Goal: Transaction & Acquisition: Download file/media

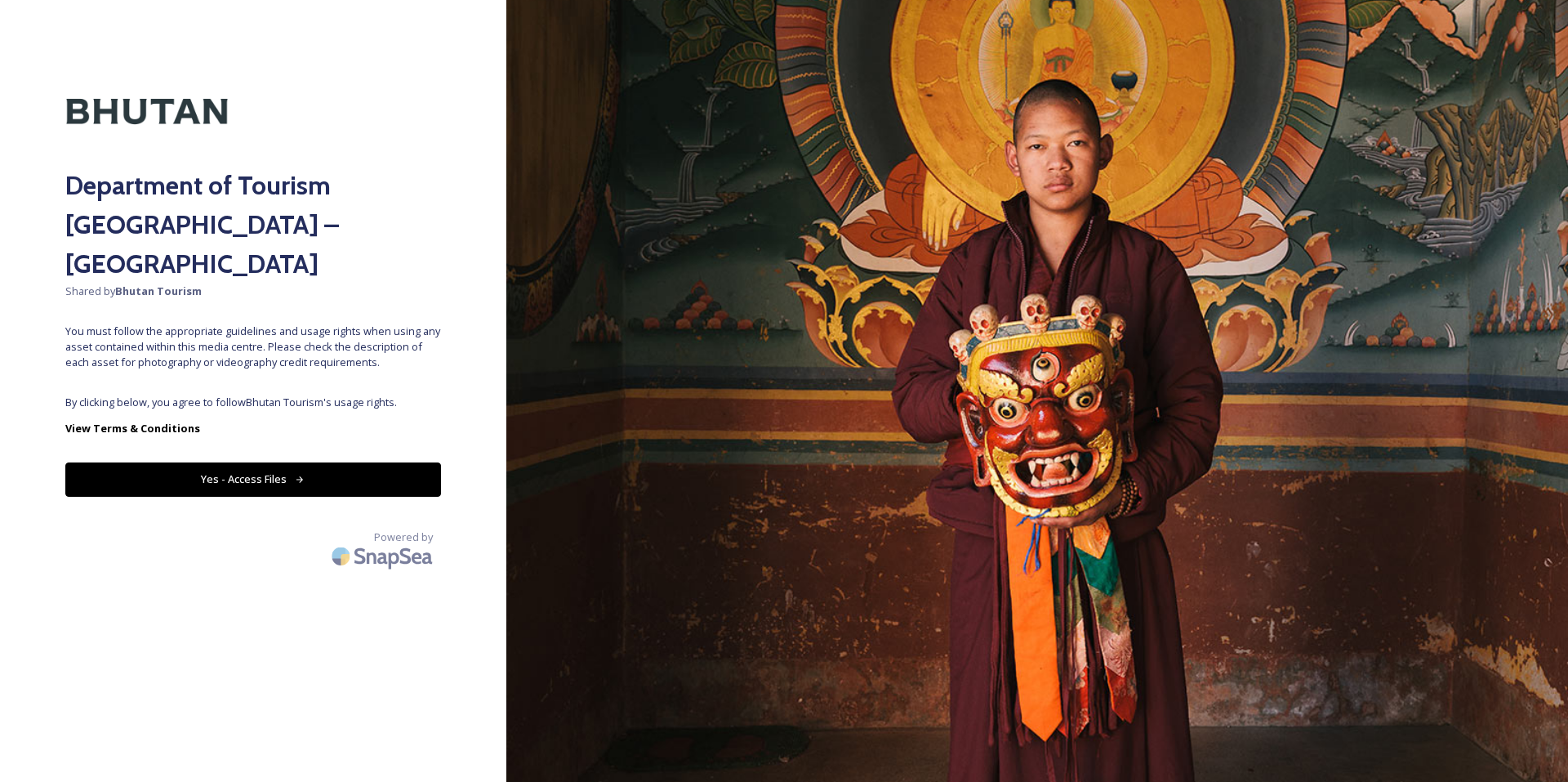
click at [258, 463] on button "Yes - Access Files" at bounding box center [253, 479] width 375 height 34
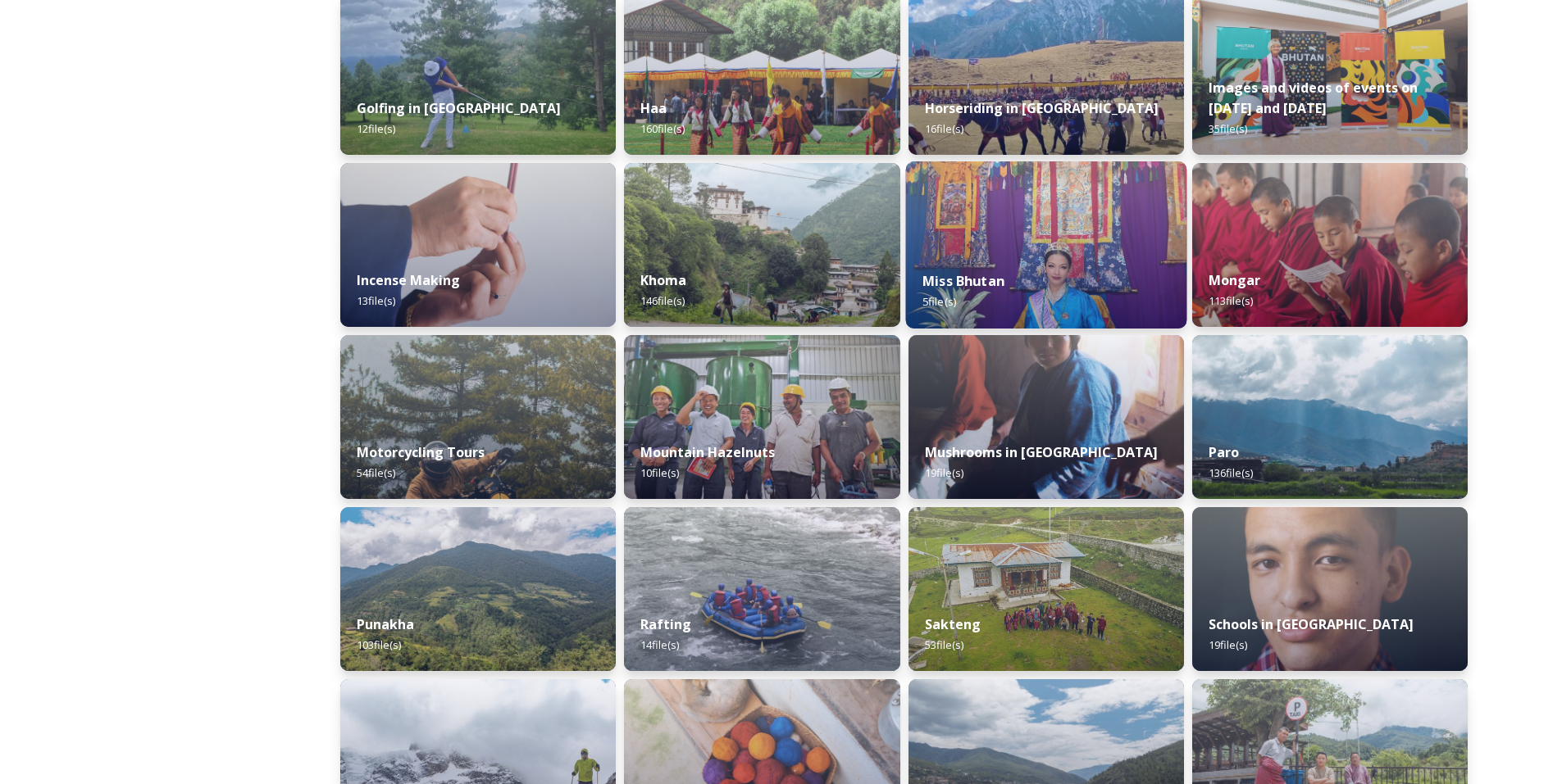
scroll to position [786, 0]
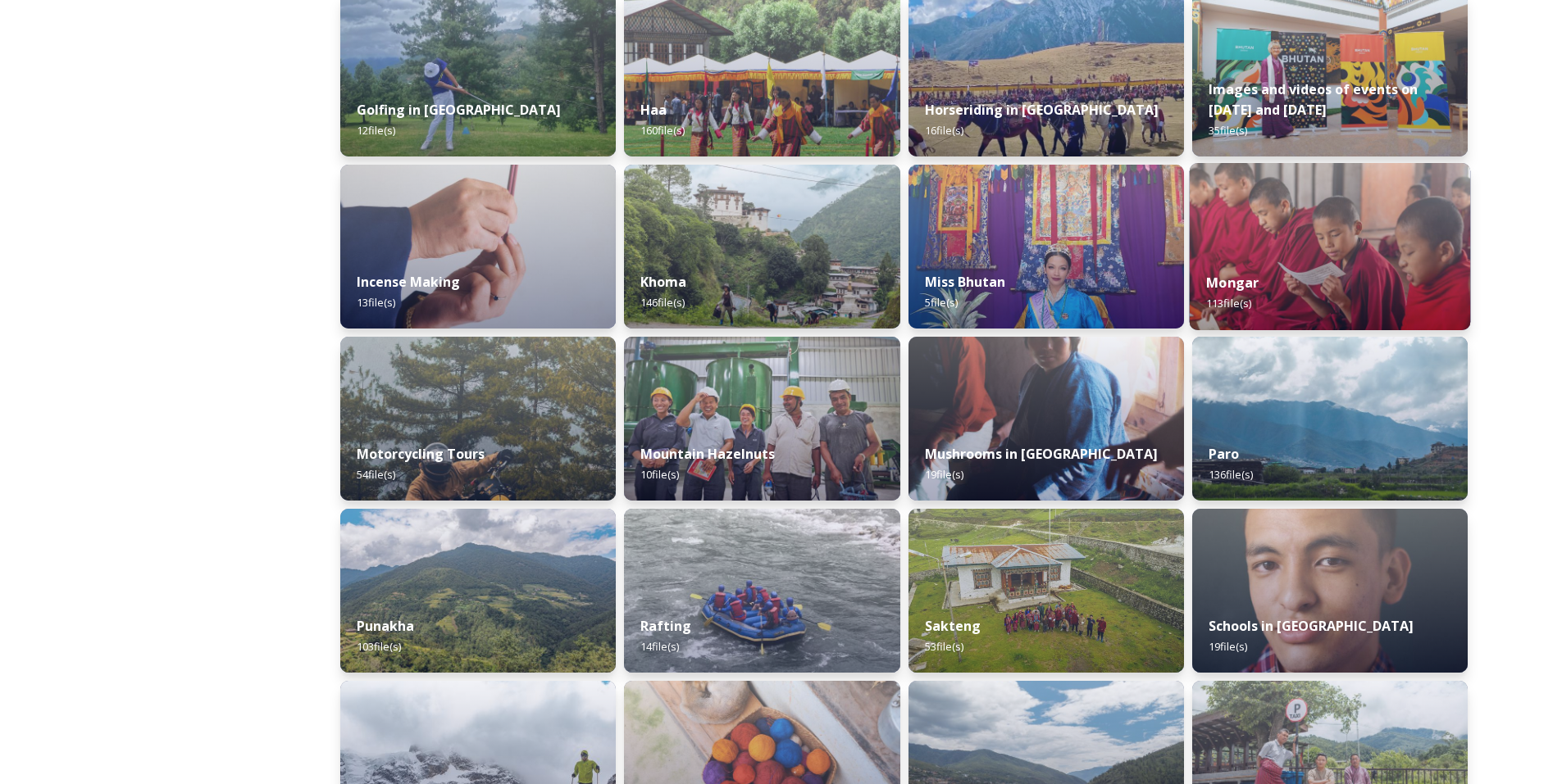
click at [1331, 261] on div "Mongar 113 file(s)" at bounding box center [1330, 292] width 281 height 74
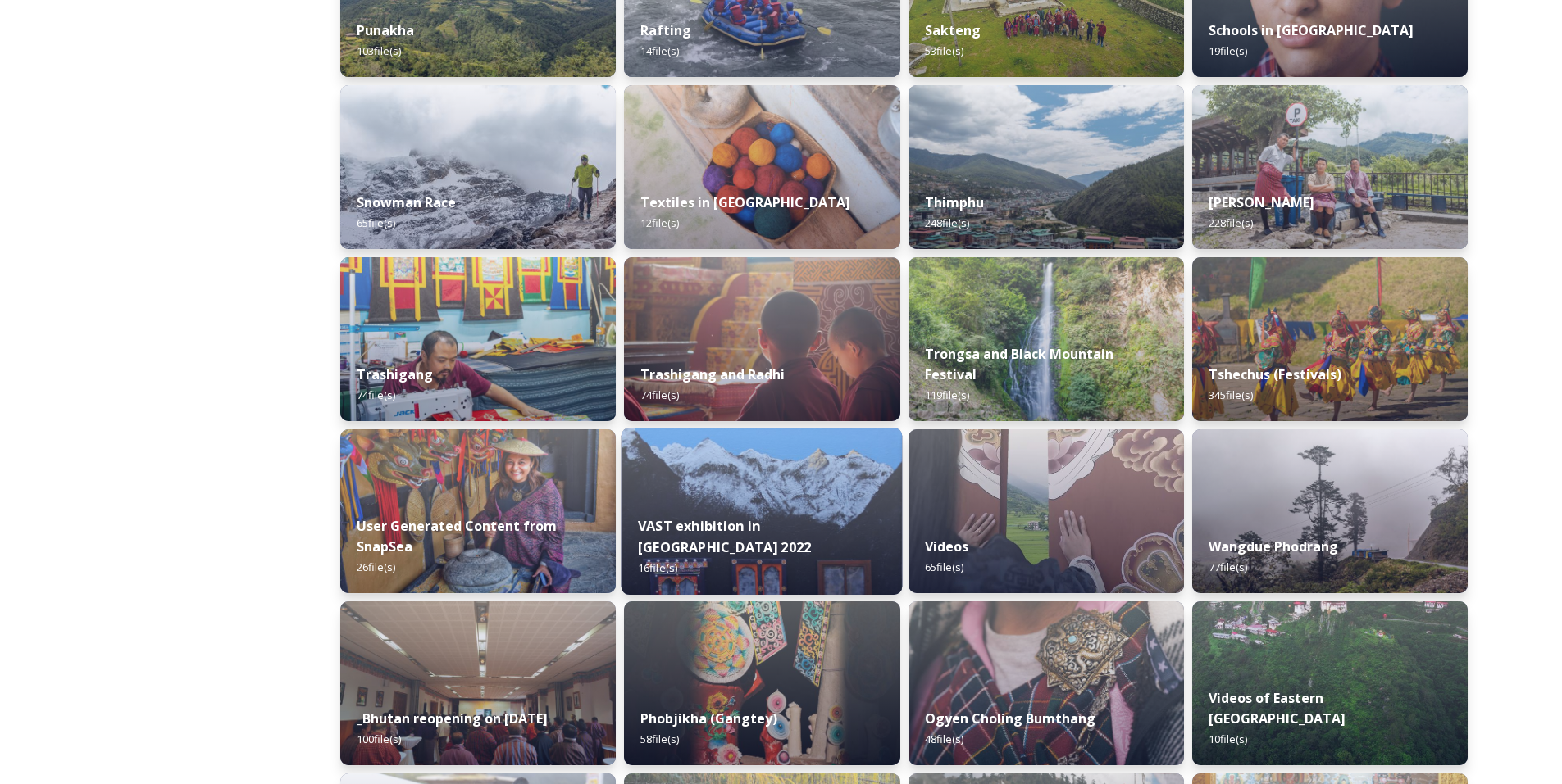
scroll to position [1381, 0]
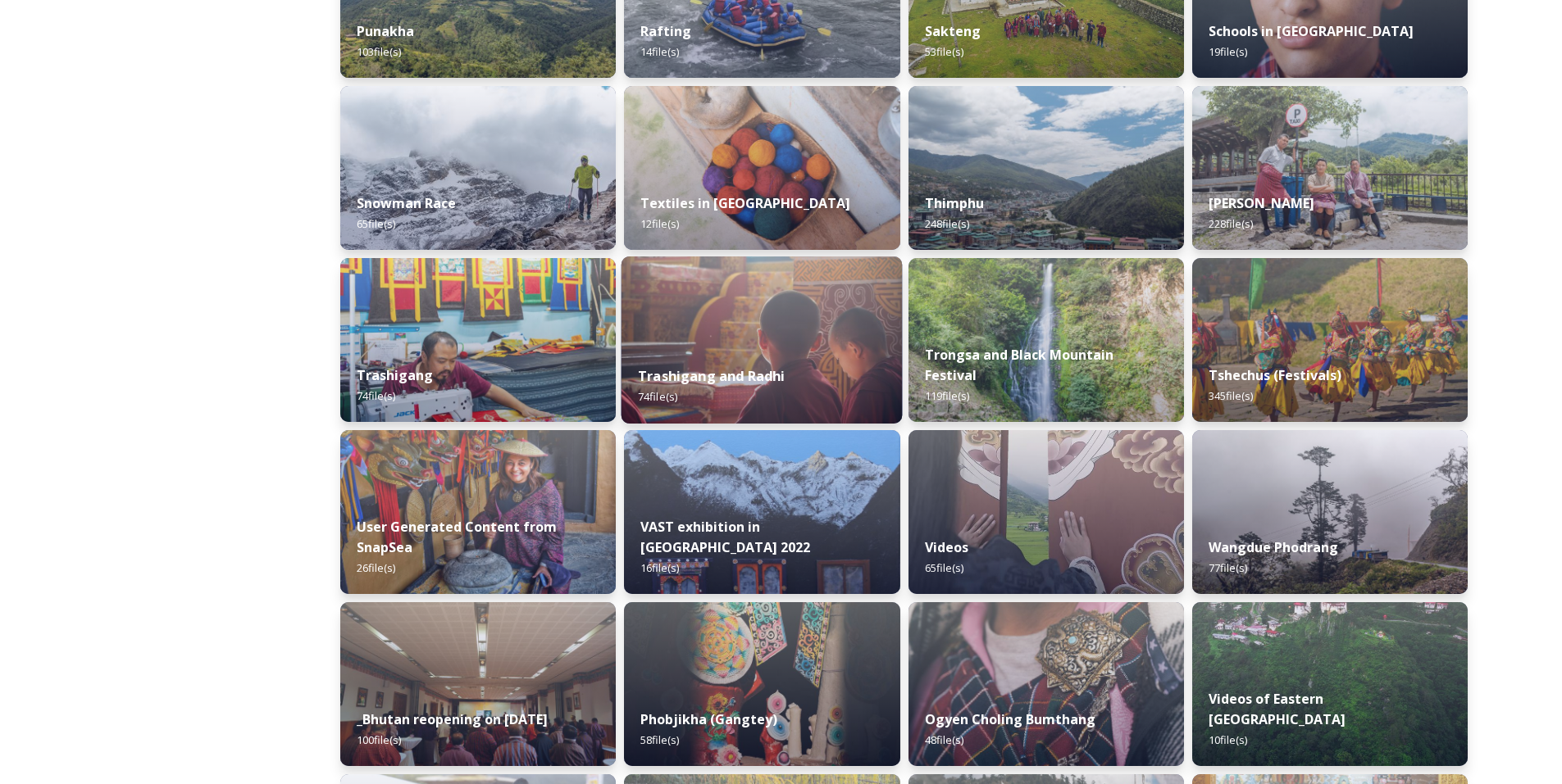
click at [791, 358] on div "Trashigang and Radhi 74 file(s)" at bounding box center [762, 385] width 281 height 74
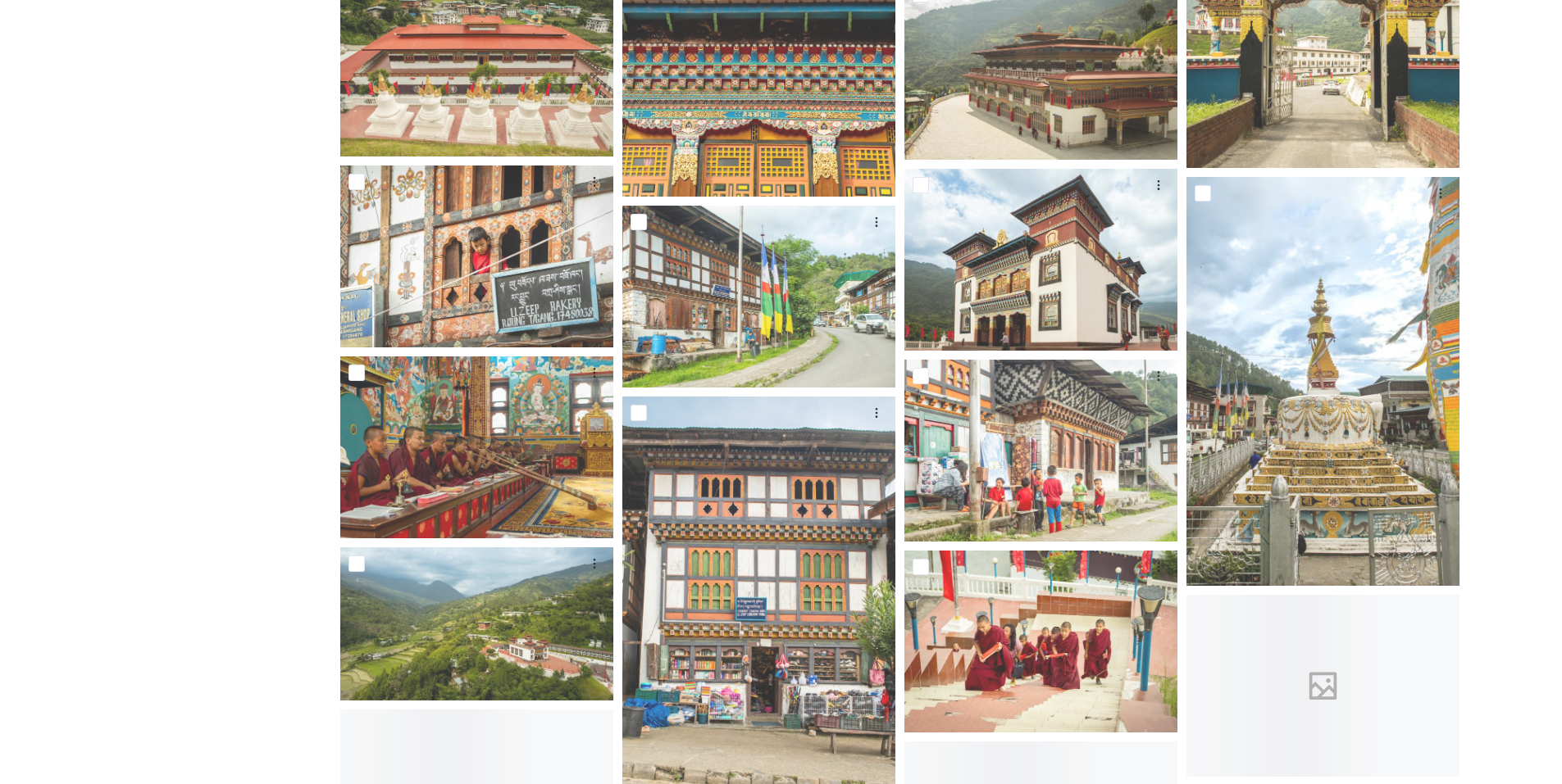
scroll to position [851, 0]
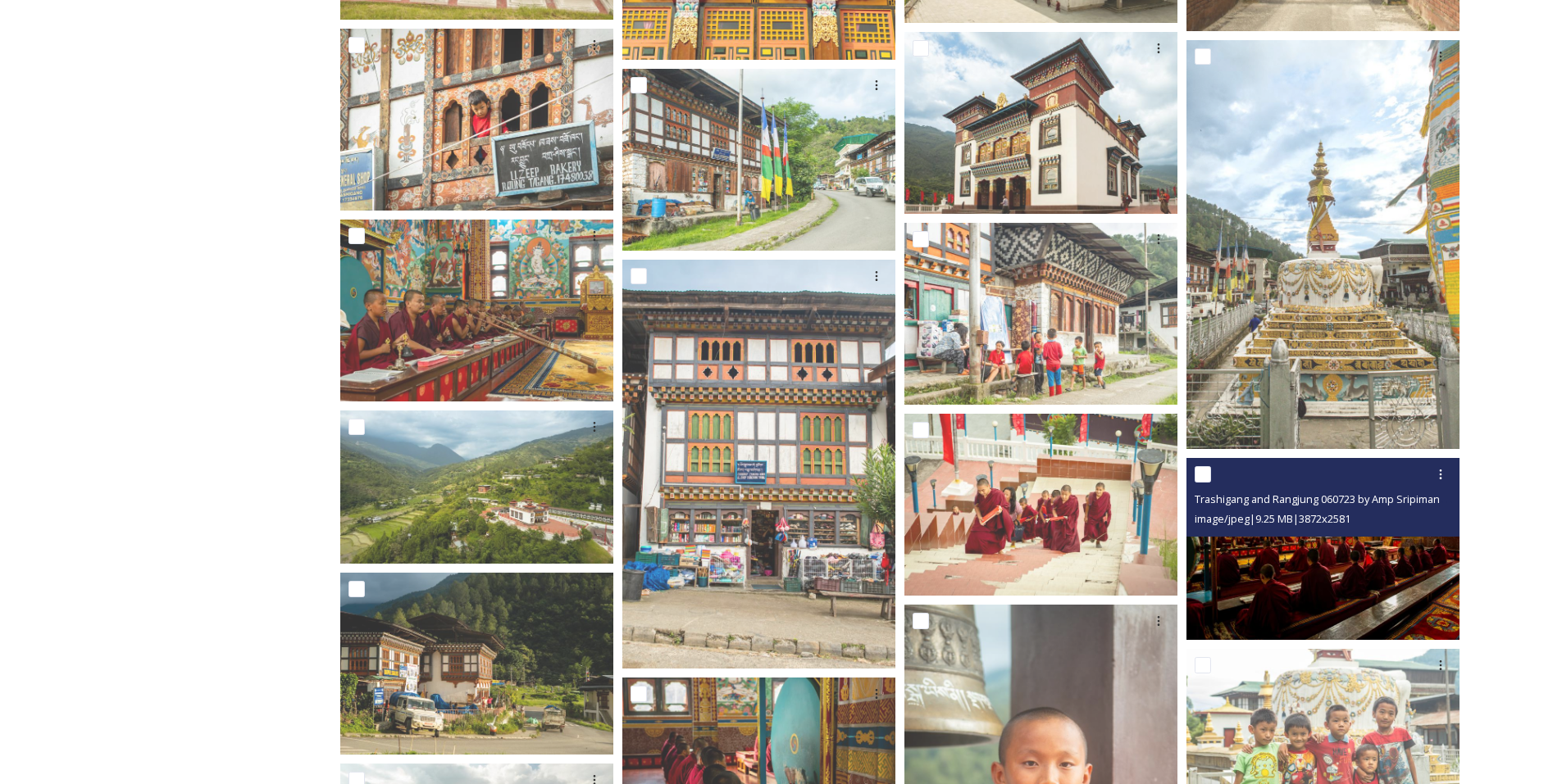
click at [1288, 574] on img at bounding box center [1322, 549] width 273 height 182
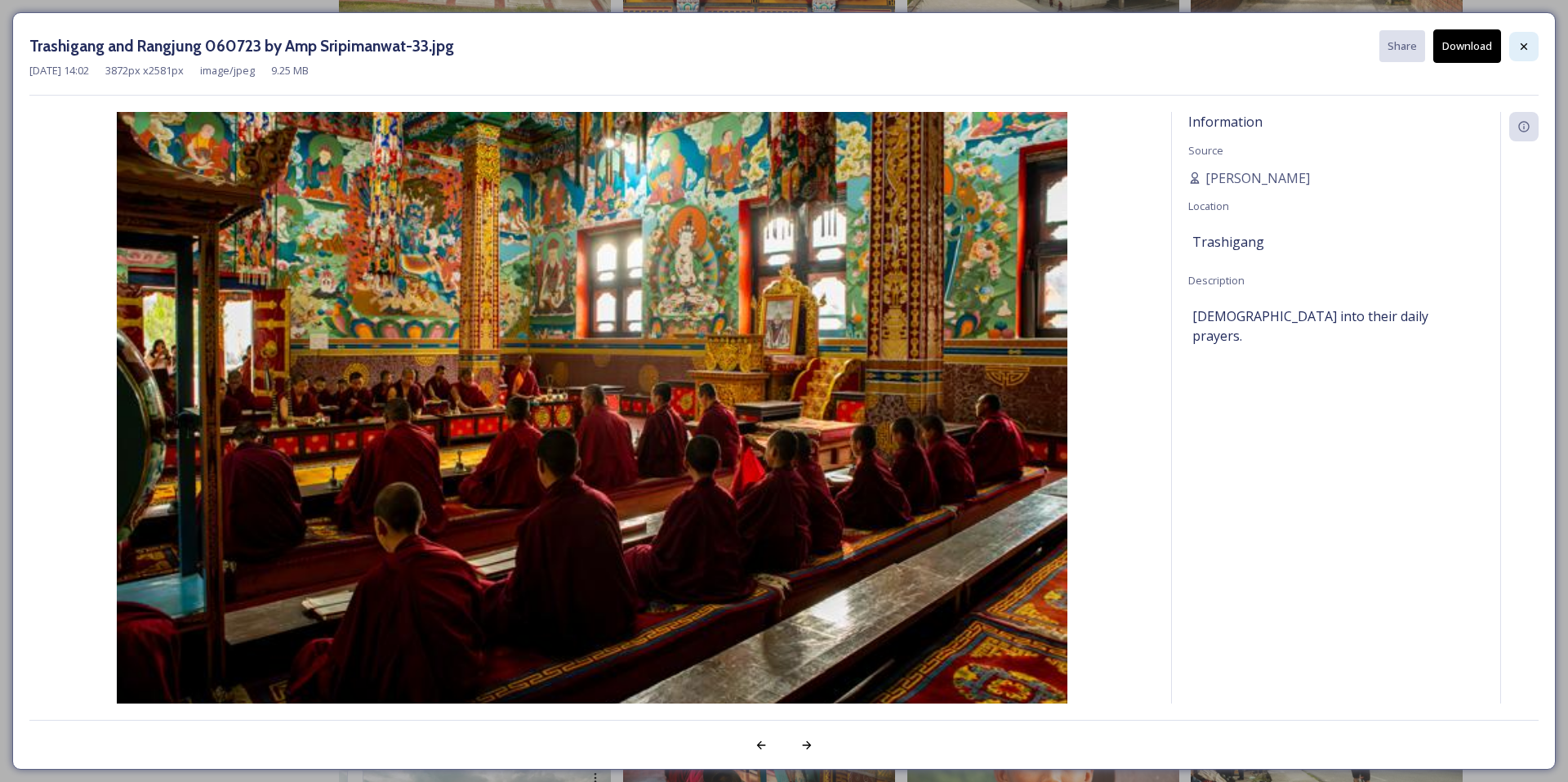
click at [1527, 50] on icon at bounding box center [1525, 47] width 13 height 13
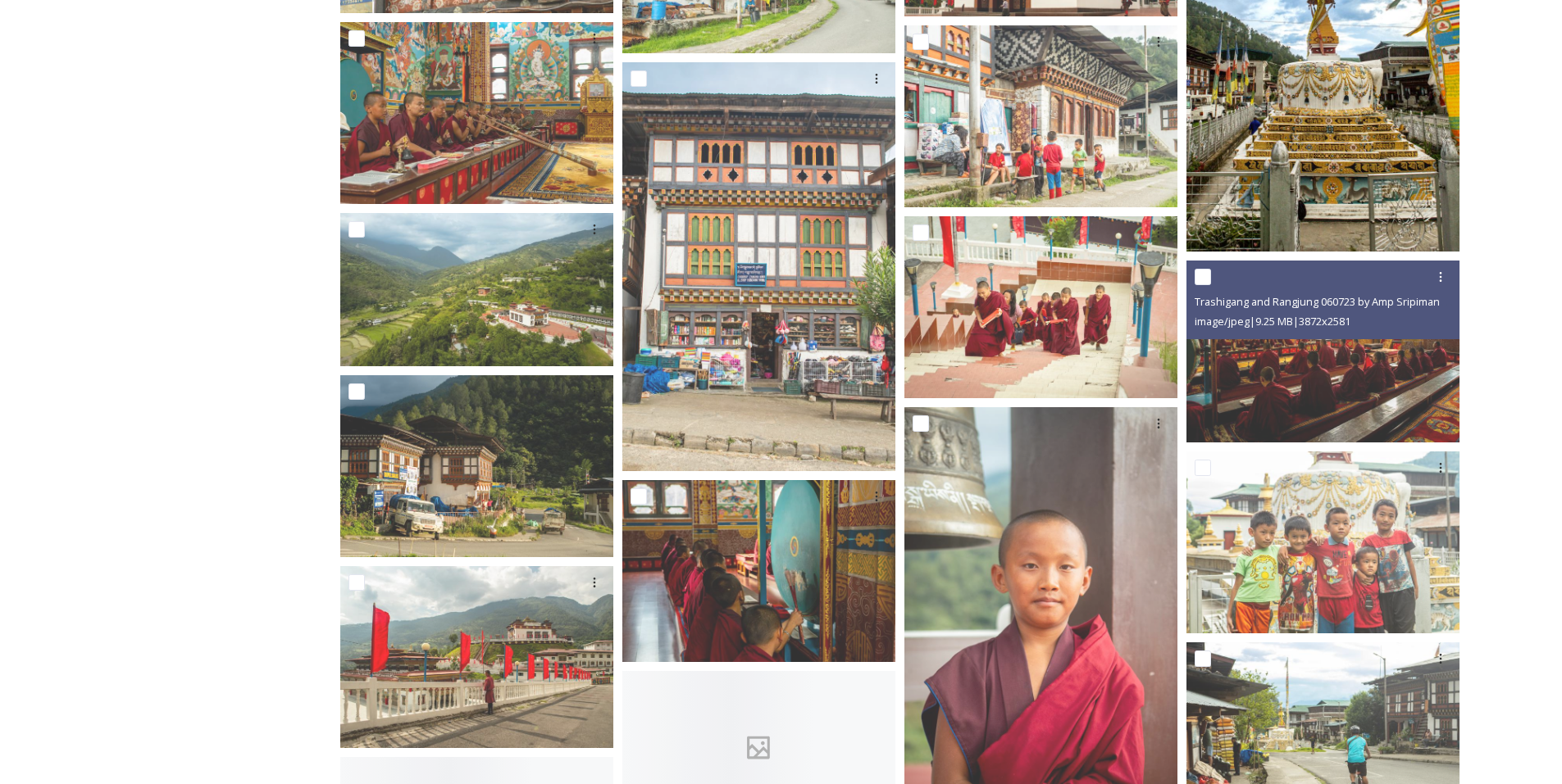
scroll to position [1040, 0]
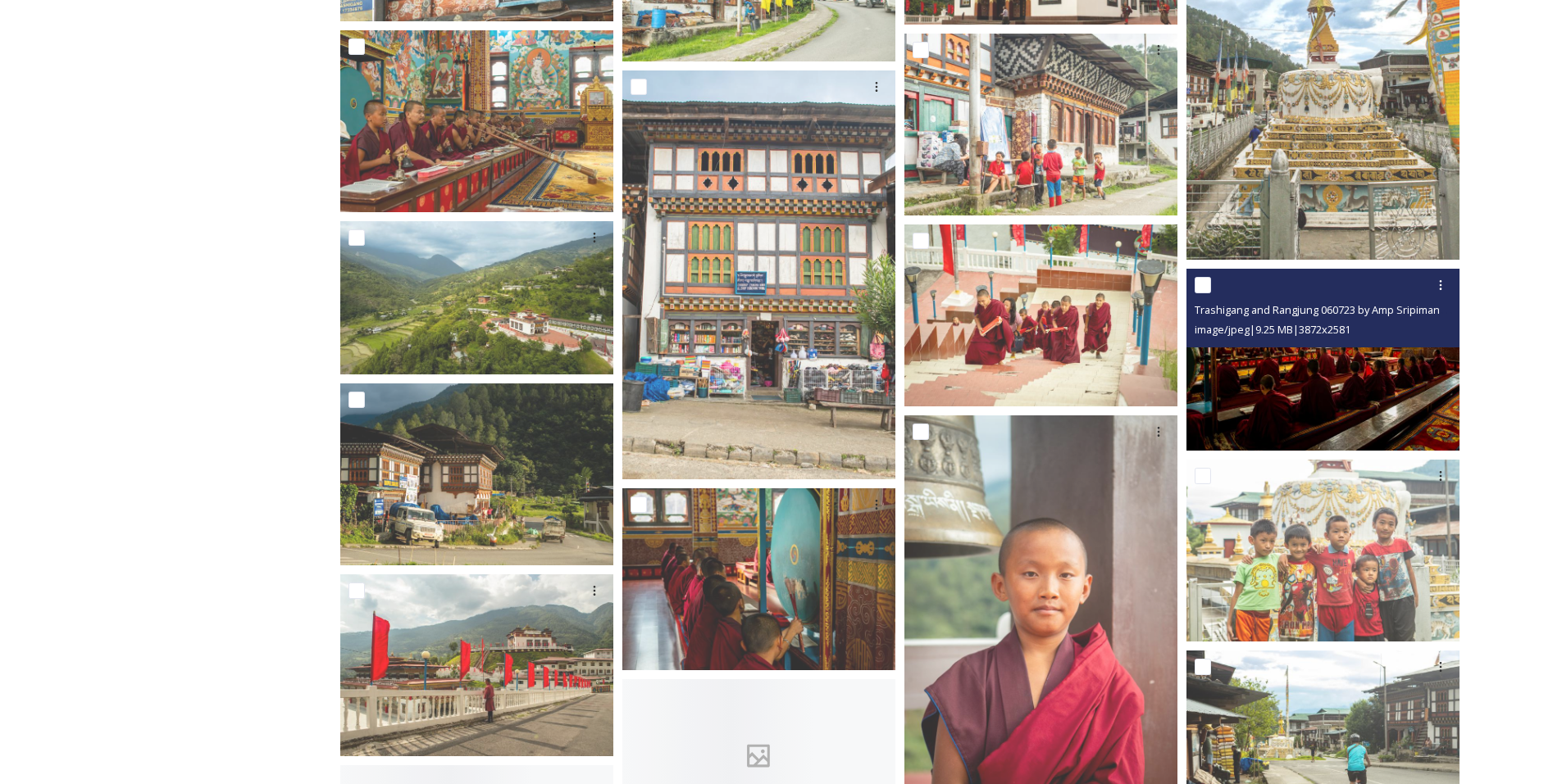
click at [1352, 409] on img at bounding box center [1322, 359] width 273 height 182
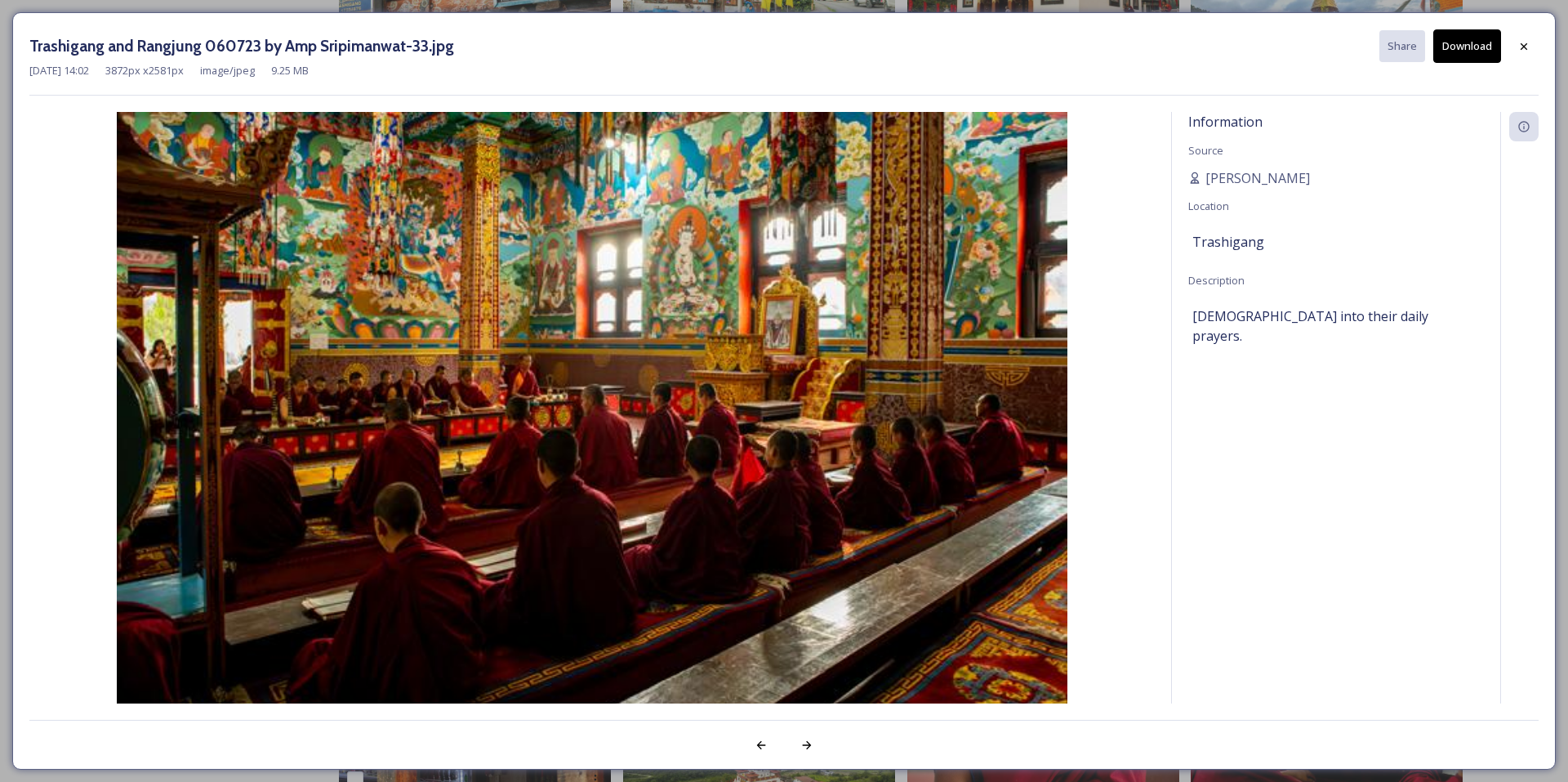
click at [1481, 41] on button "Download" at bounding box center [1467, 46] width 68 height 34
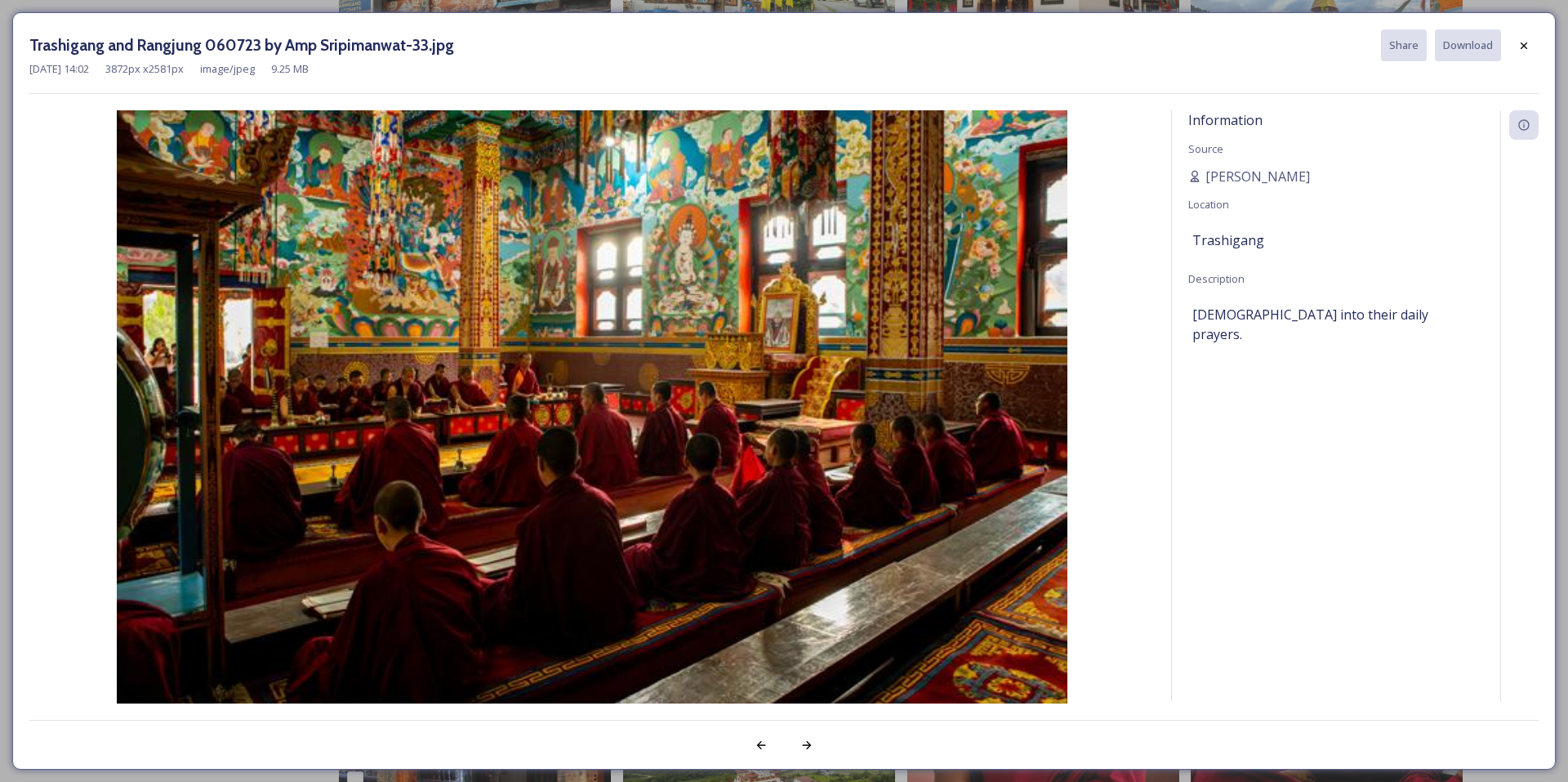
drag, startPoint x: 1229, startPoint y: 509, endPoint x: 1232, endPoint y: 490, distance: 19.2
click at [1229, 509] on div "Information Source Carissa Nimah Location Trashigang Description Monks into the…" at bounding box center [1337, 406] width 328 height 592
click at [1520, 50] on icon at bounding box center [1525, 46] width 13 height 13
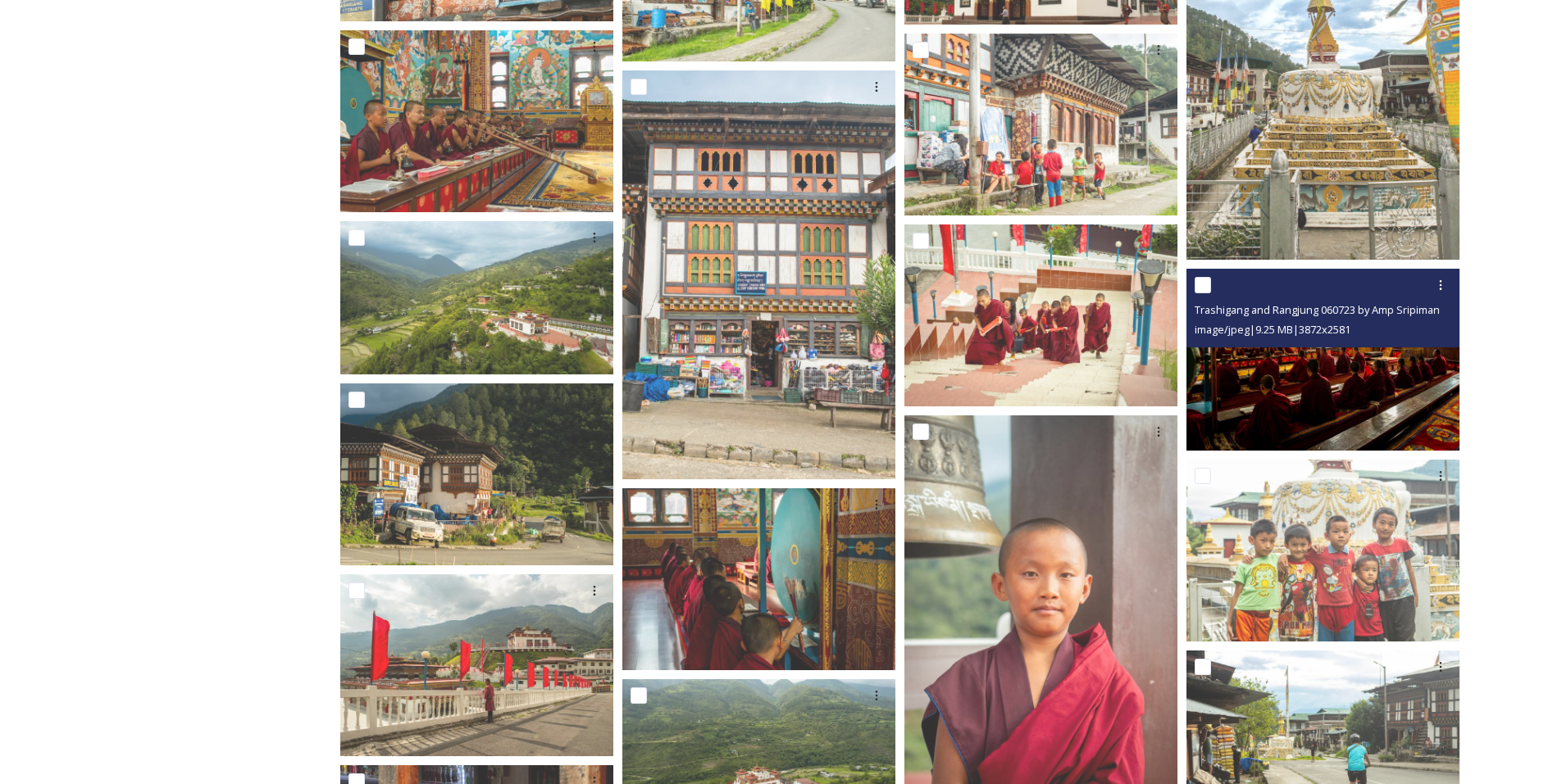
click at [1293, 398] on img at bounding box center [1322, 359] width 273 height 182
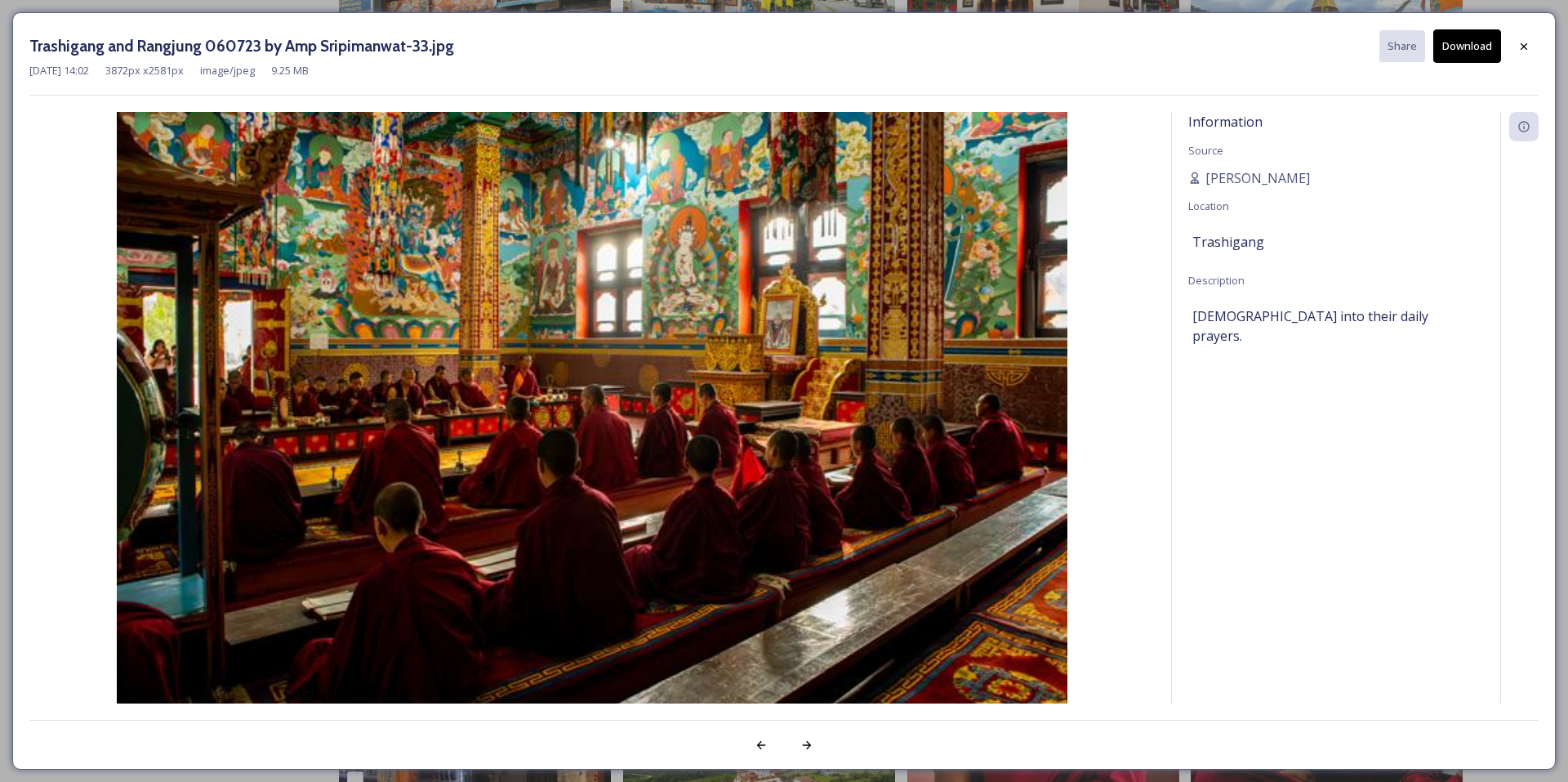
click at [1473, 35] on button "Download" at bounding box center [1467, 46] width 68 height 34
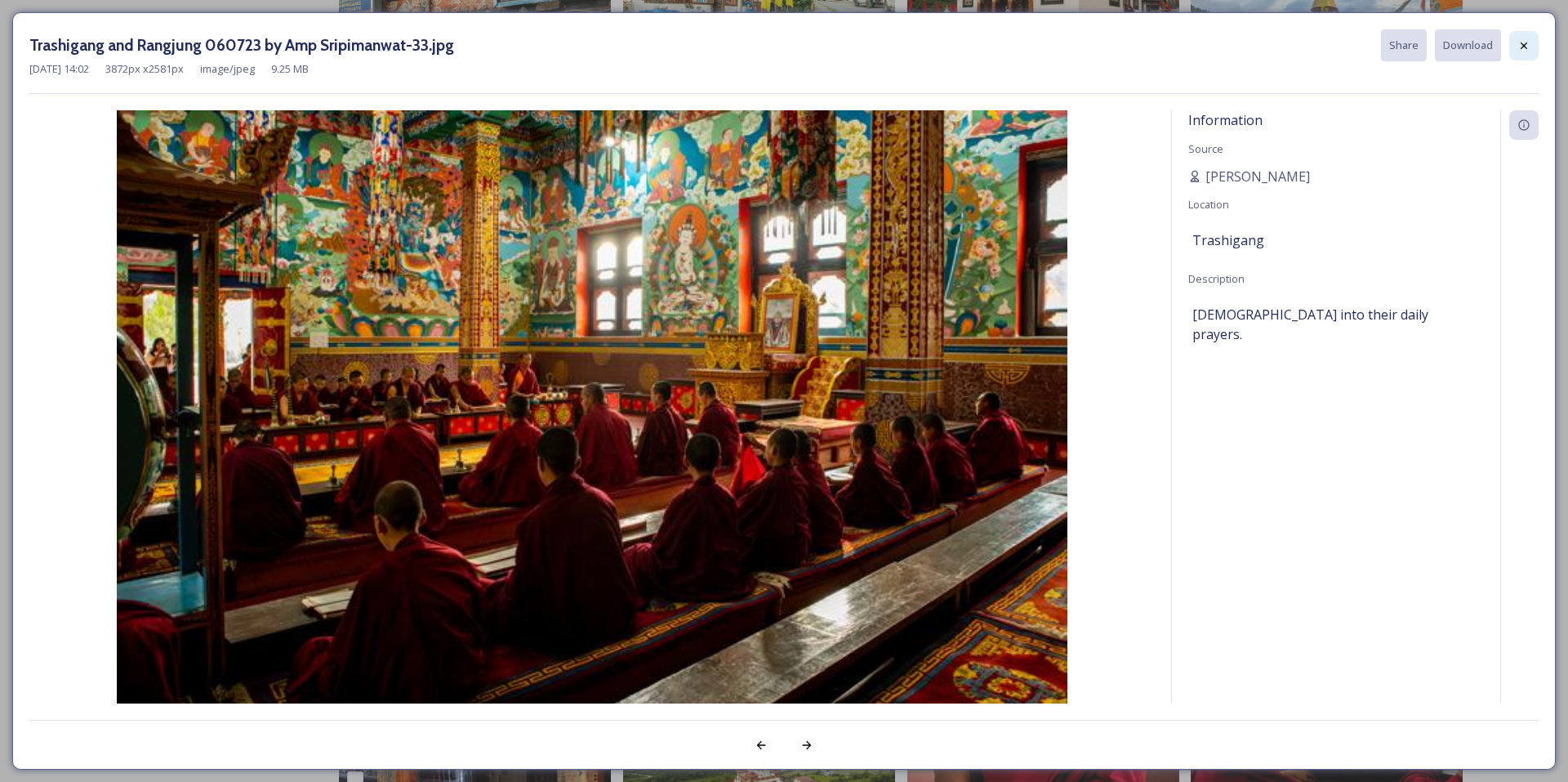
click at [1523, 47] on icon at bounding box center [1524, 44] width 7 height 7
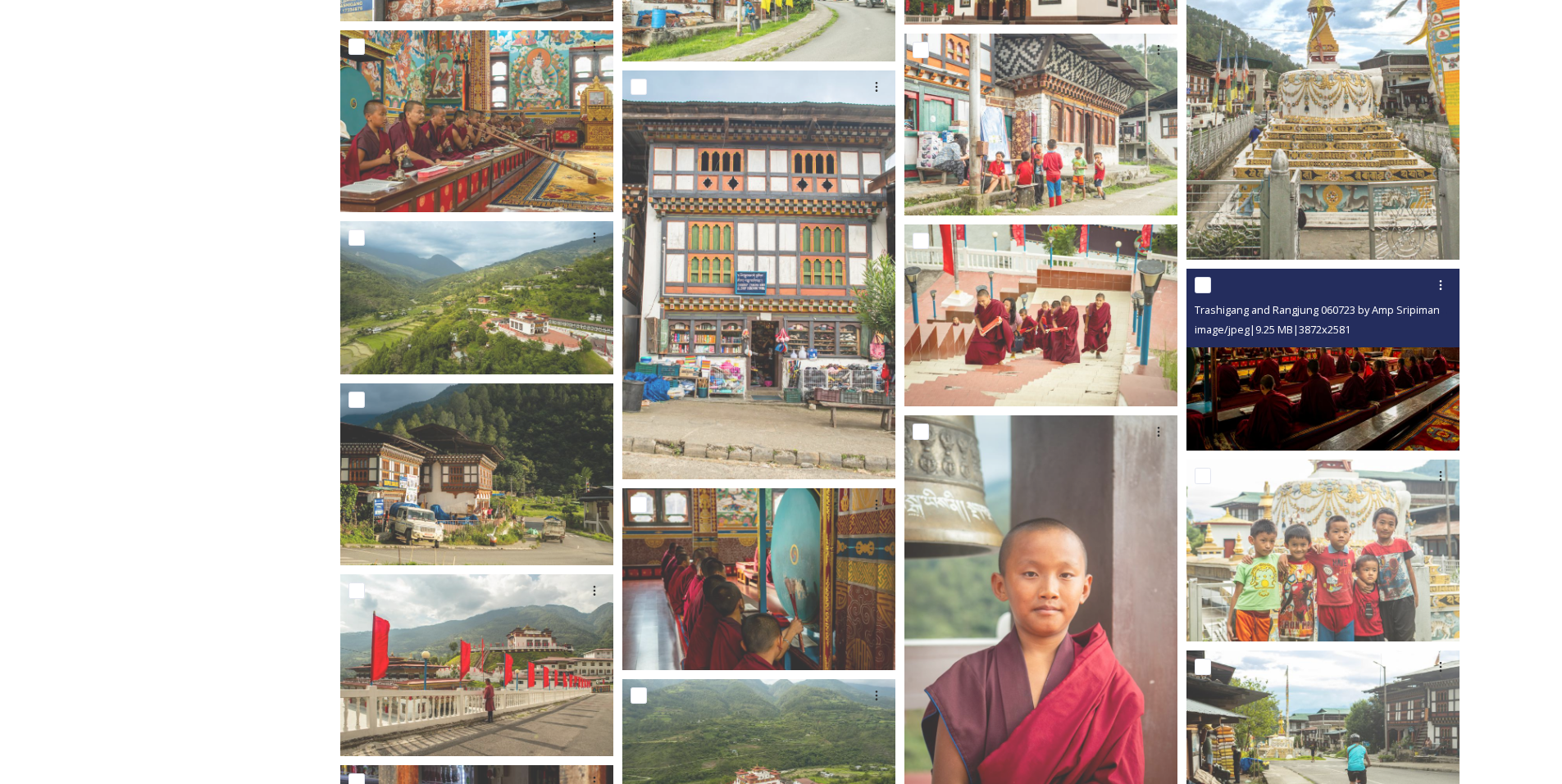
click at [1360, 389] on img at bounding box center [1322, 359] width 273 height 182
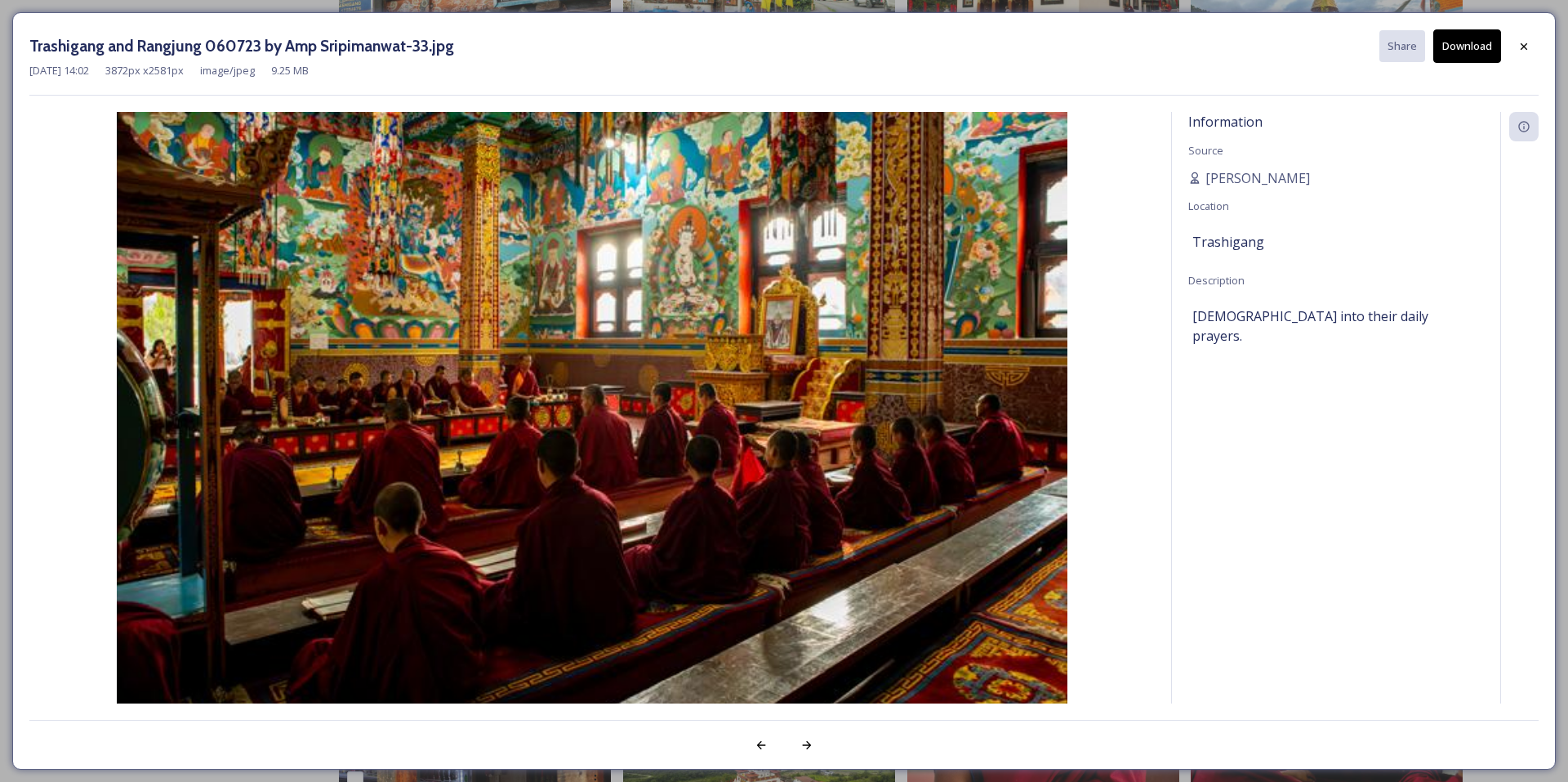
click at [1459, 45] on button "Download" at bounding box center [1467, 46] width 68 height 34
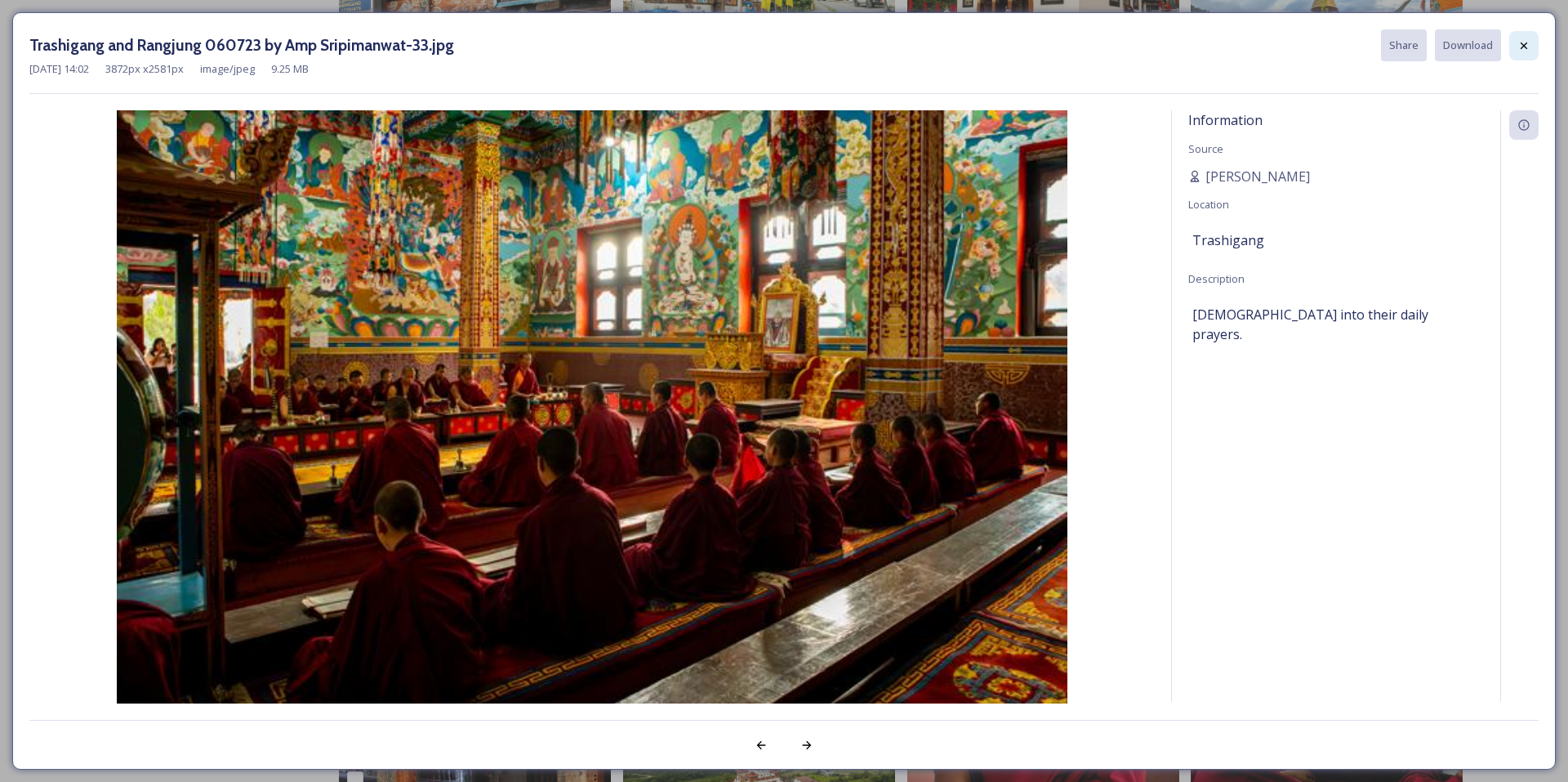
click at [1523, 45] on icon at bounding box center [1525, 46] width 13 height 13
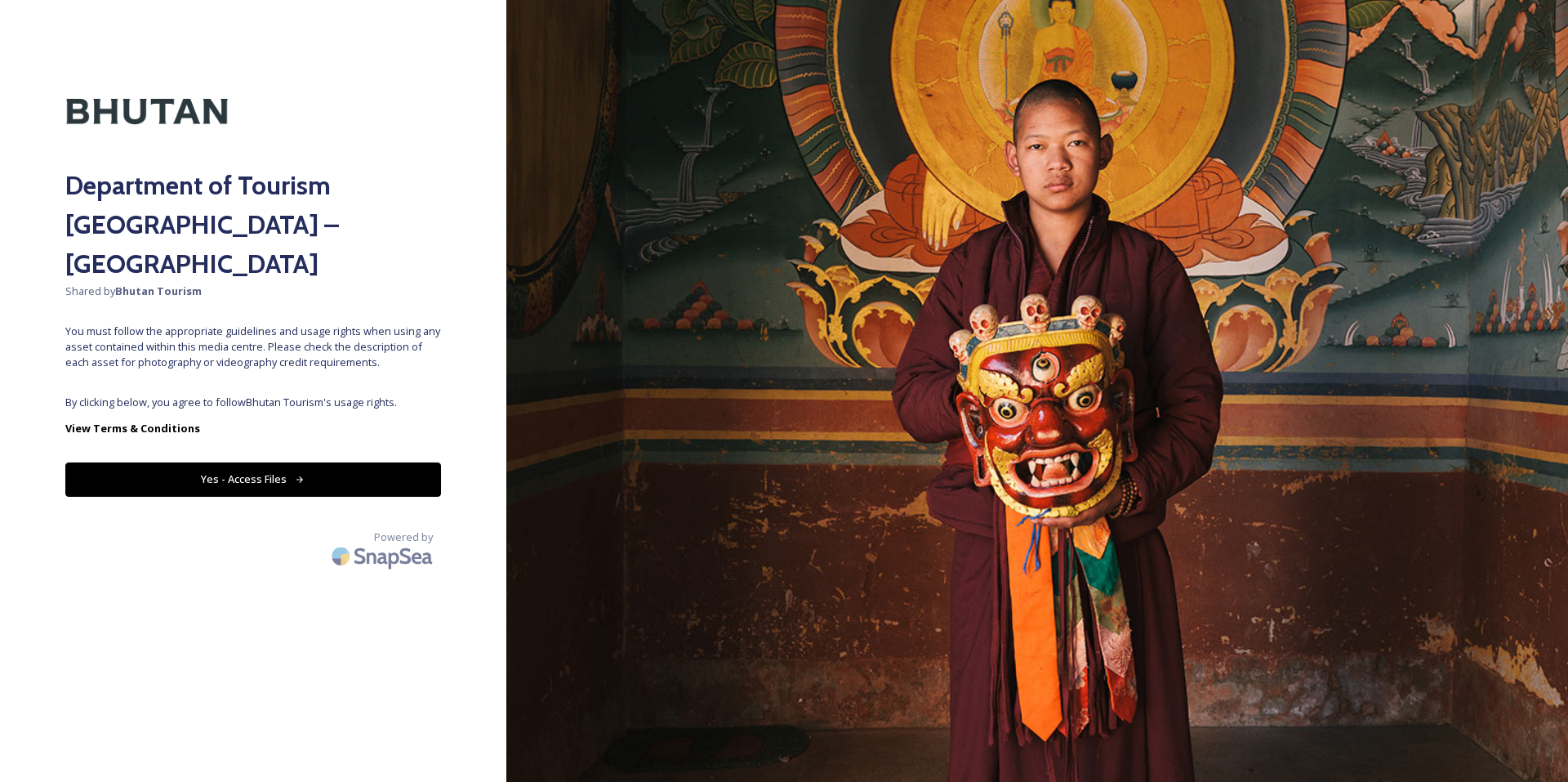
click at [284, 463] on button "Yes - Access Files" at bounding box center [253, 479] width 375 height 34
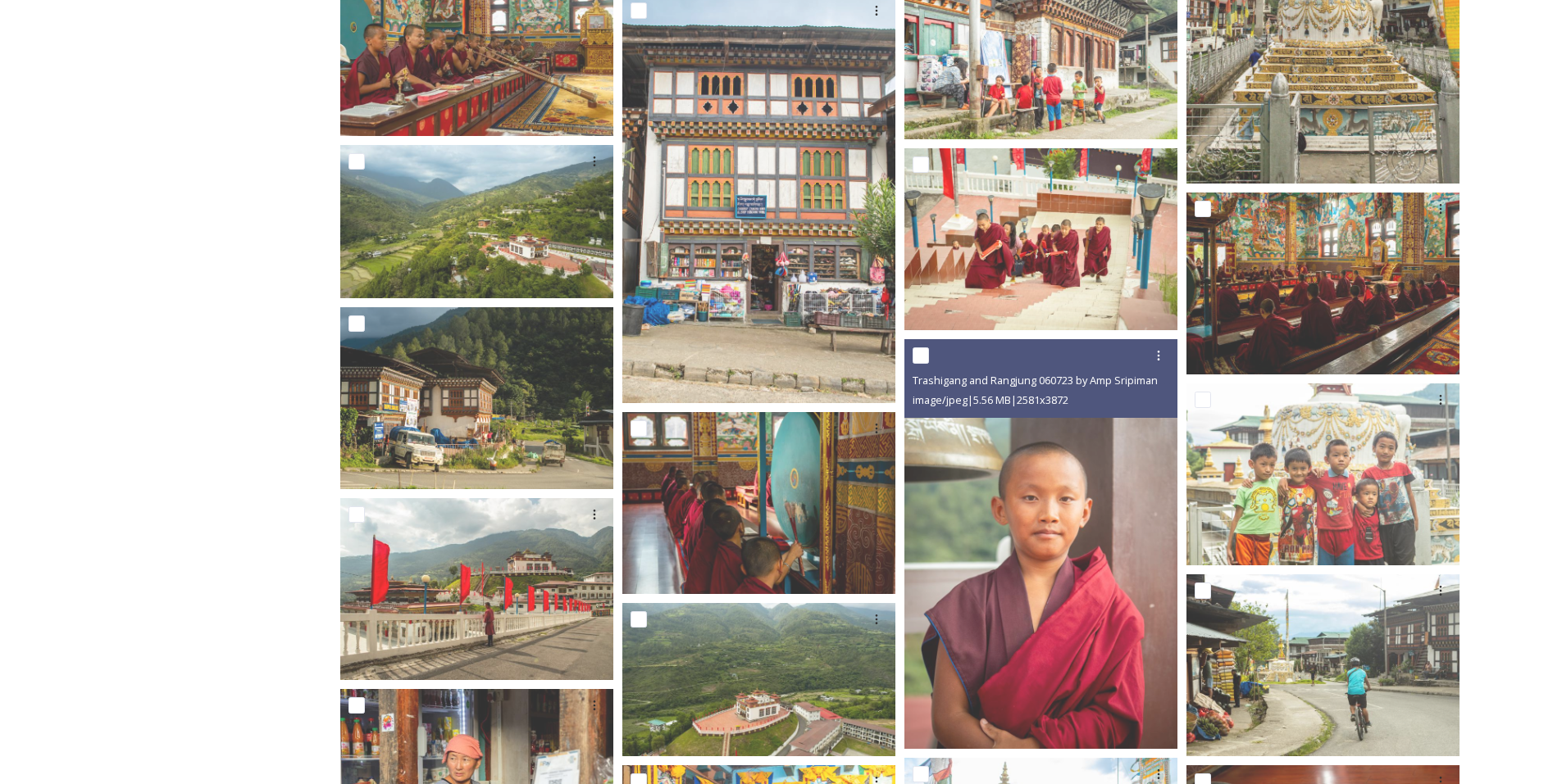
scroll to position [1117, 0]
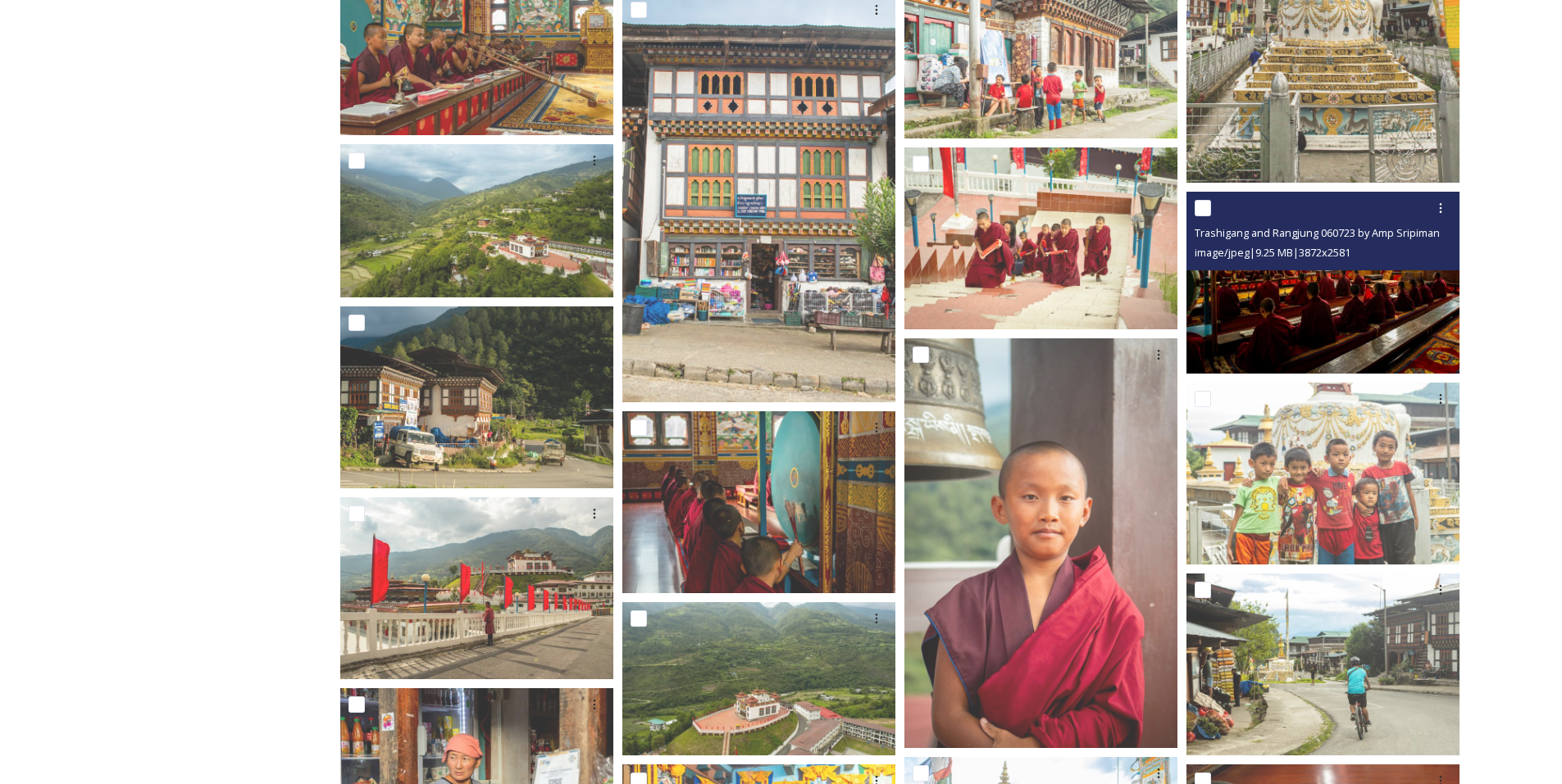
click at [1350, 260] on span "image/jpeg | 9.25 MB | 3872 x 2581" at bounding box center [1273, 251] width 156 height 14
click at [1356, 316] on img at bounding box center [1322, 282] width 273 height 182
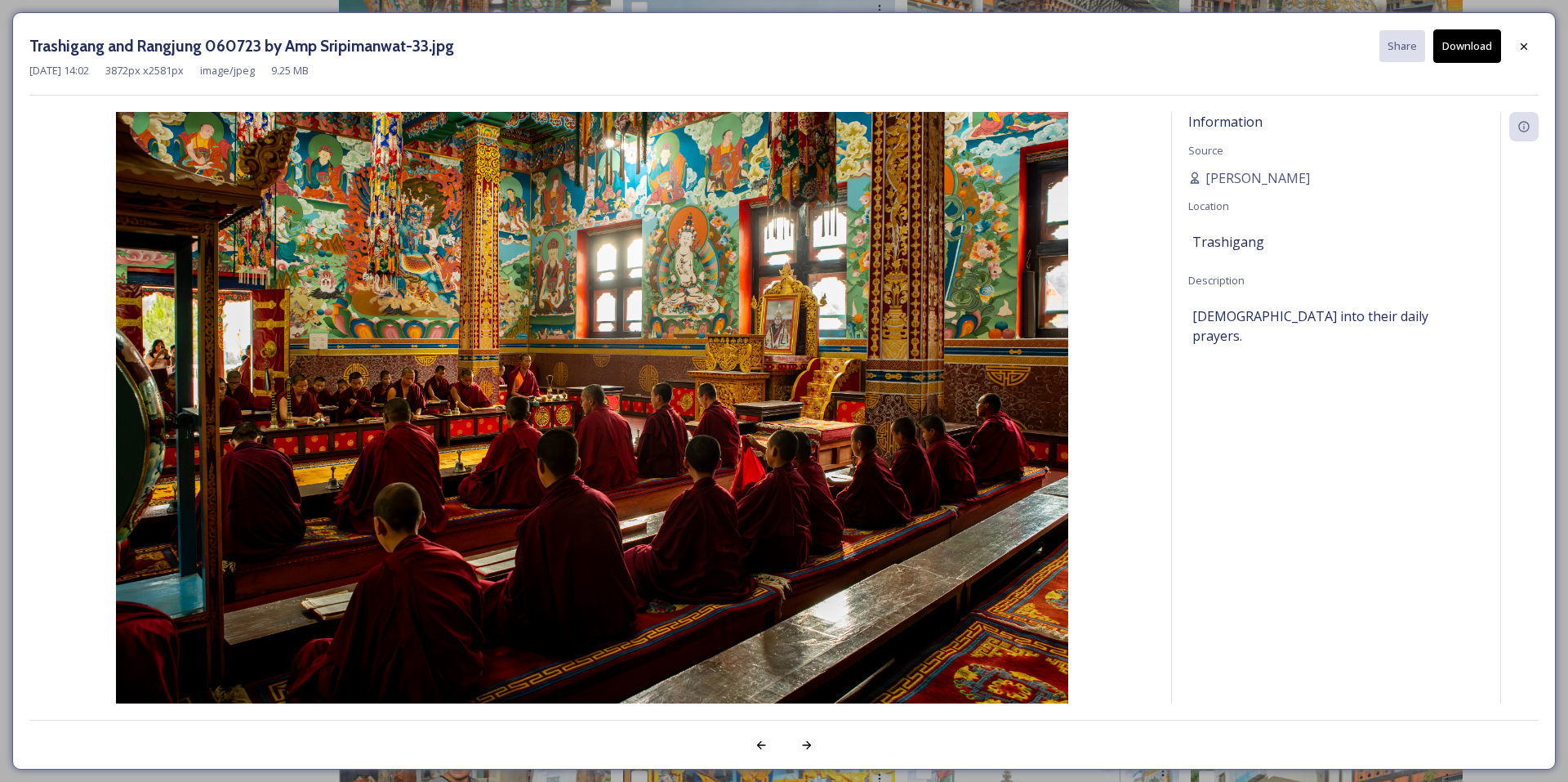
click at [1459, 43] on button "Download" at bounding box center [1467, 46] width 68 height 34
click at [1535, 39] on div at bounding box center [1524, 46] width 30 height 30
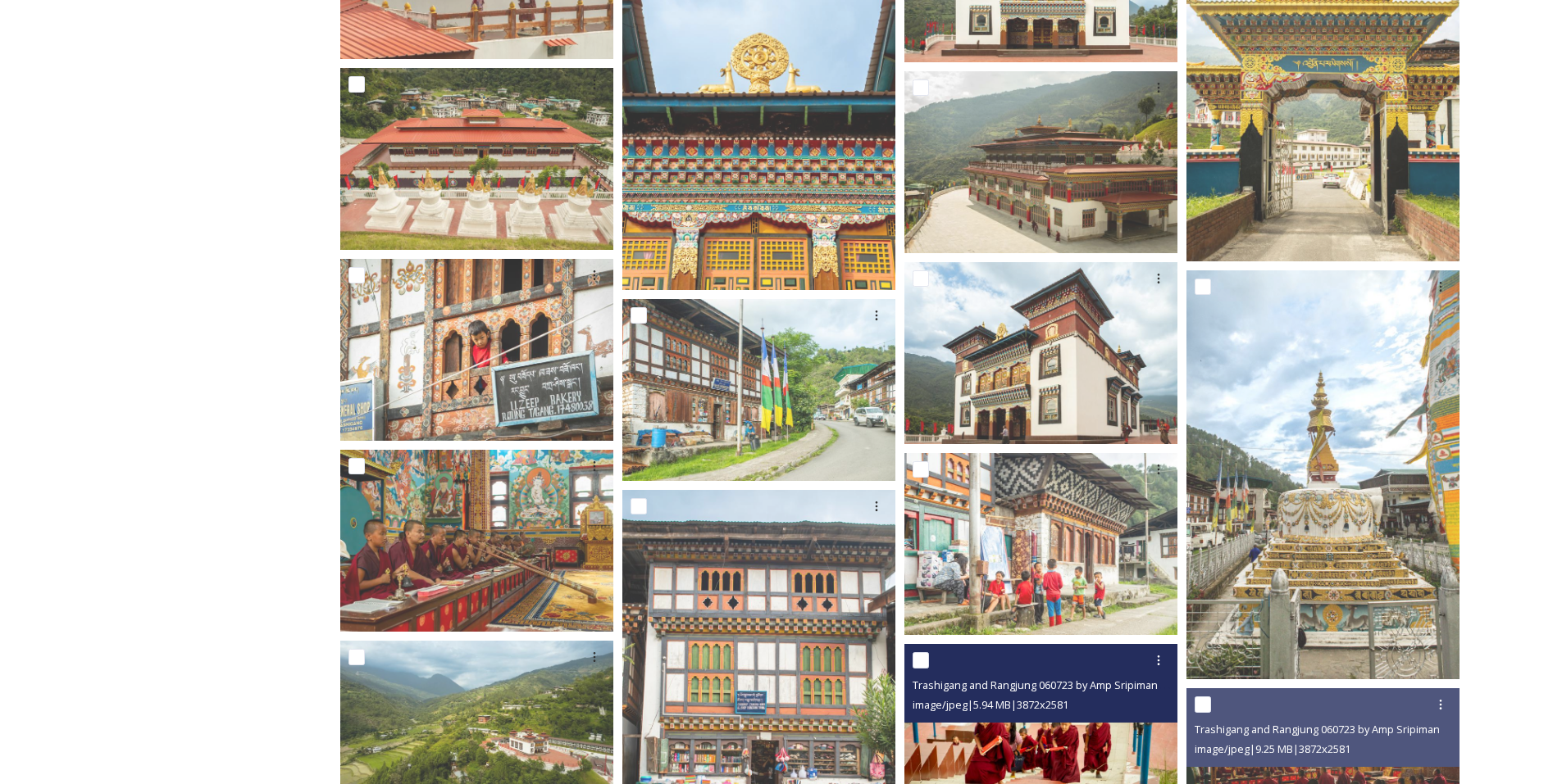
scroll to position [0, 0]
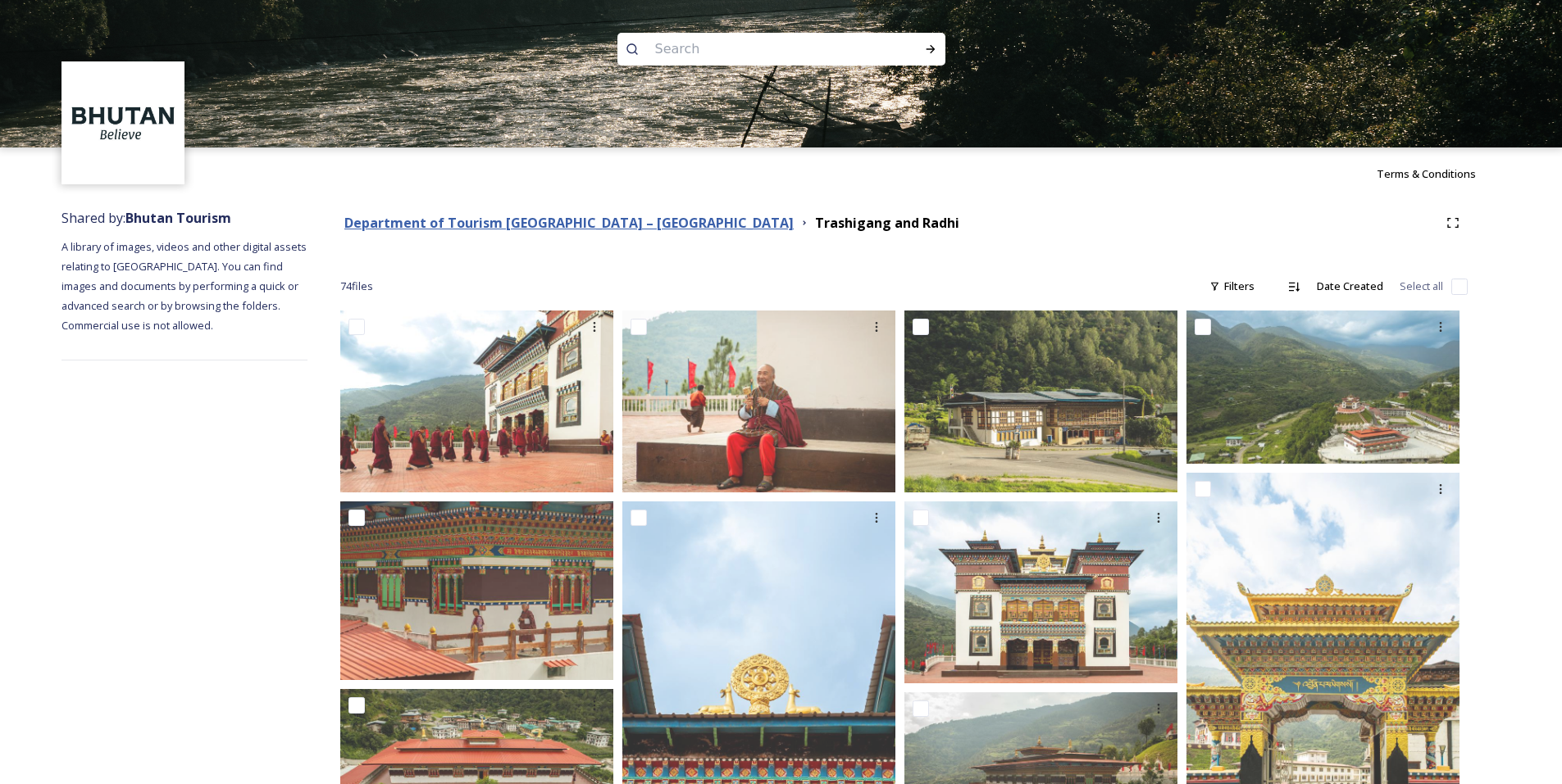
click at [448, 222] on strong "Department of Tourism [GEOGRAPHIC_DATA] – [GEOGRAPHIC_DATA]" at bounding box center [569, 222] width 449 height 18
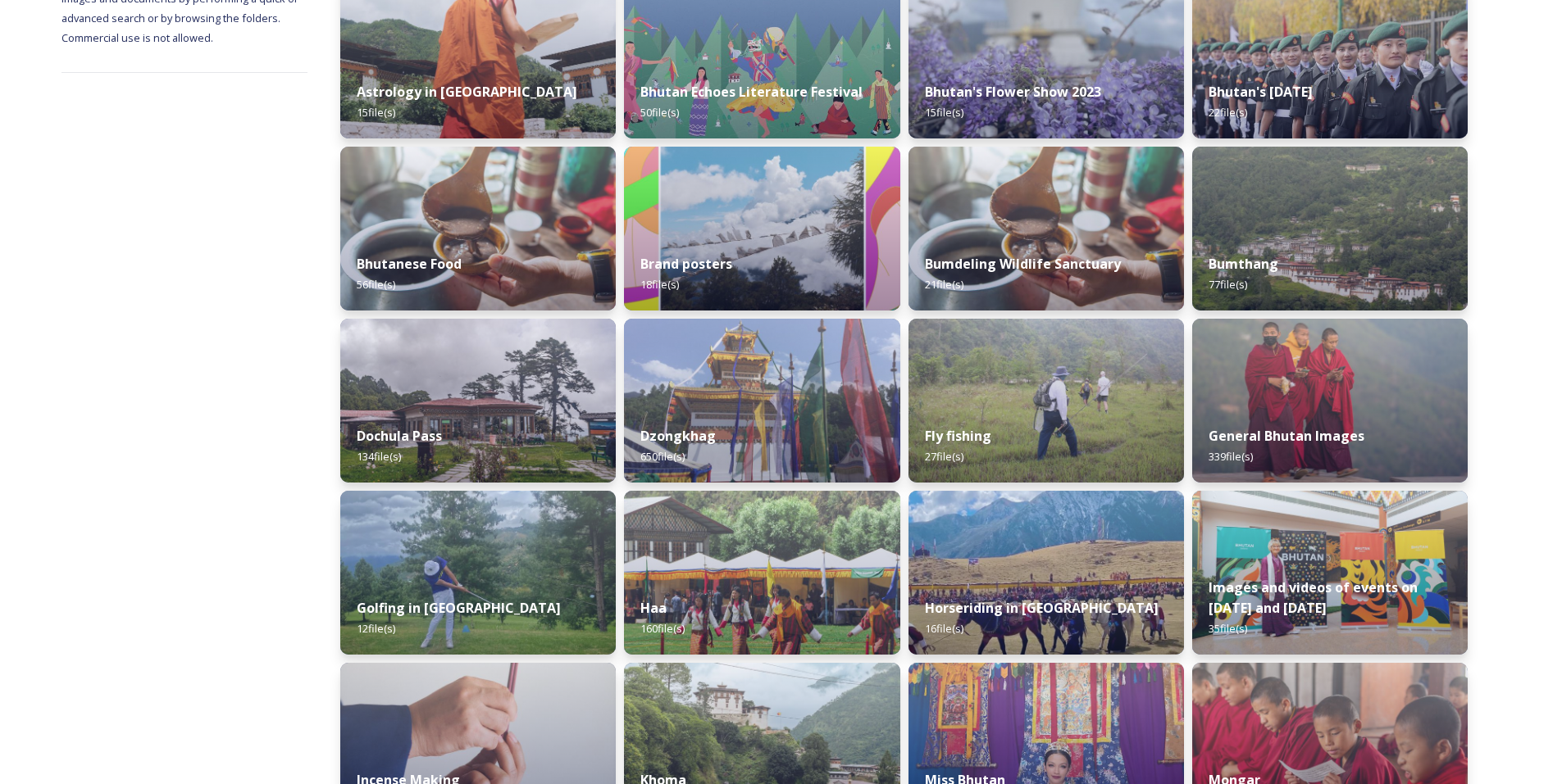
scroll to position [291, 0]
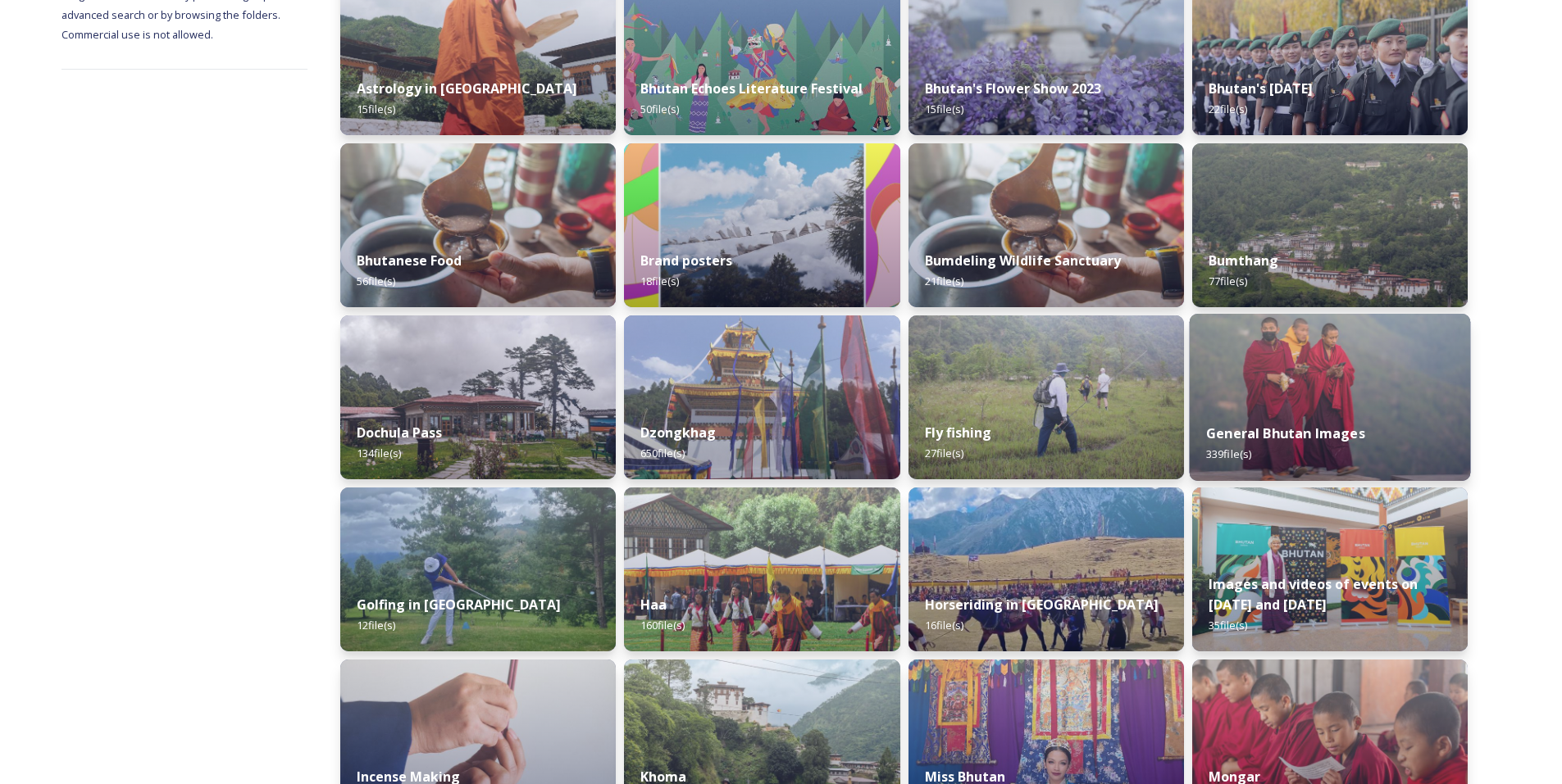
click at [1319, 414] on div "General Bhutan Images 339 file(s)" at bounding box center [1330, 443] width 281 height 74
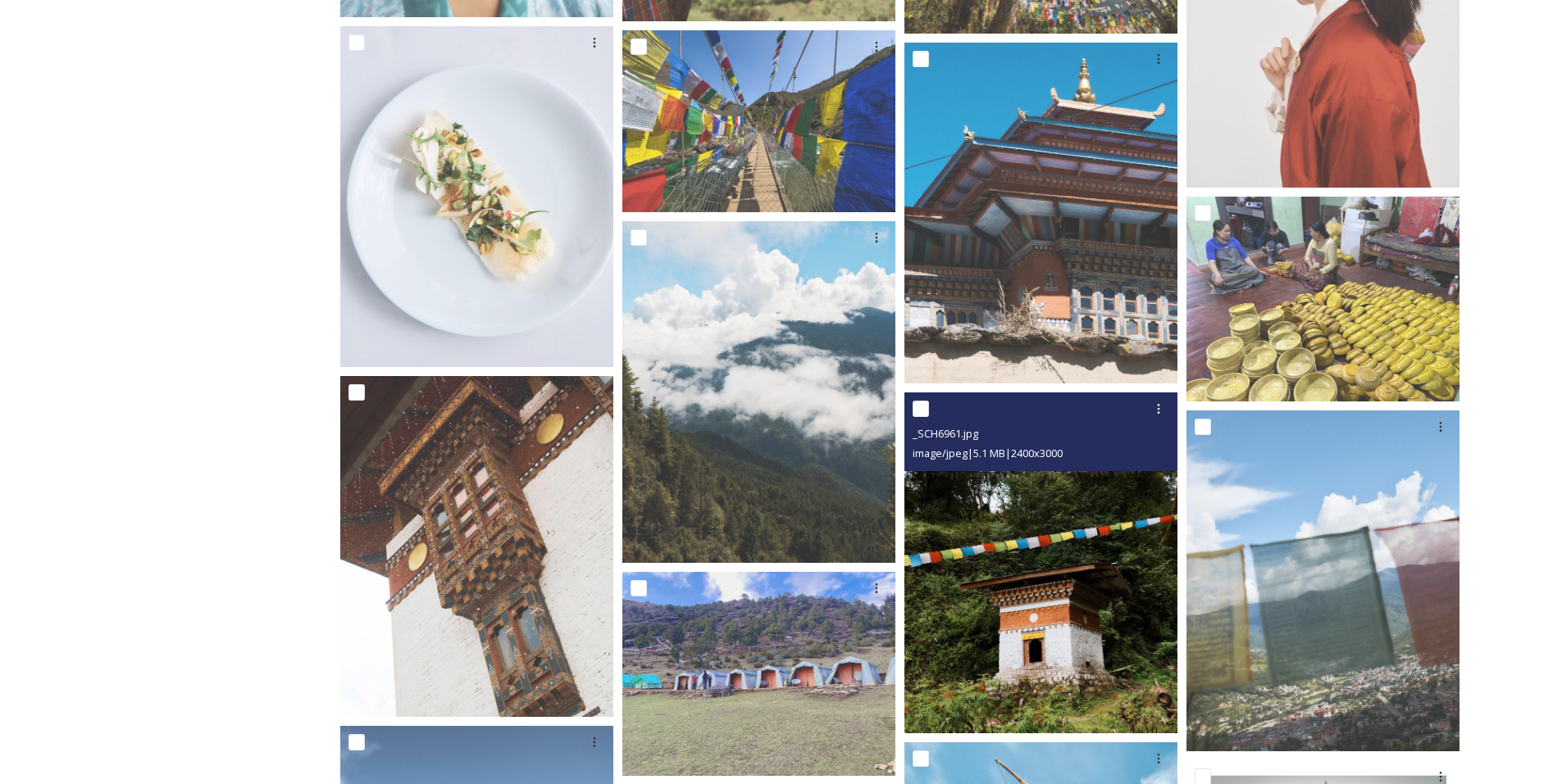
scroll to position [1985, 0]
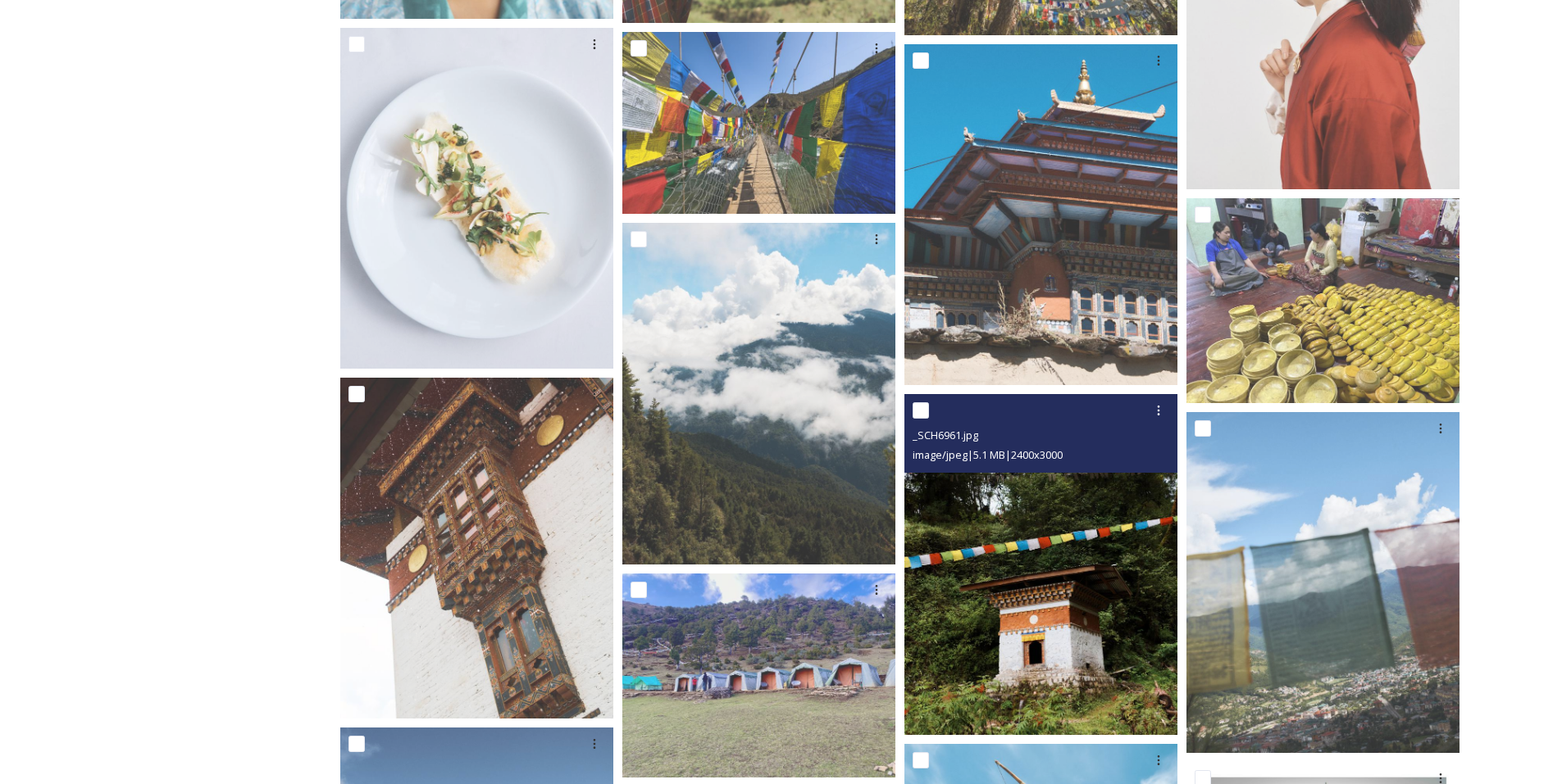
click at [1030, 595] on img at bounding box center [1040, 564] width 273 height 341
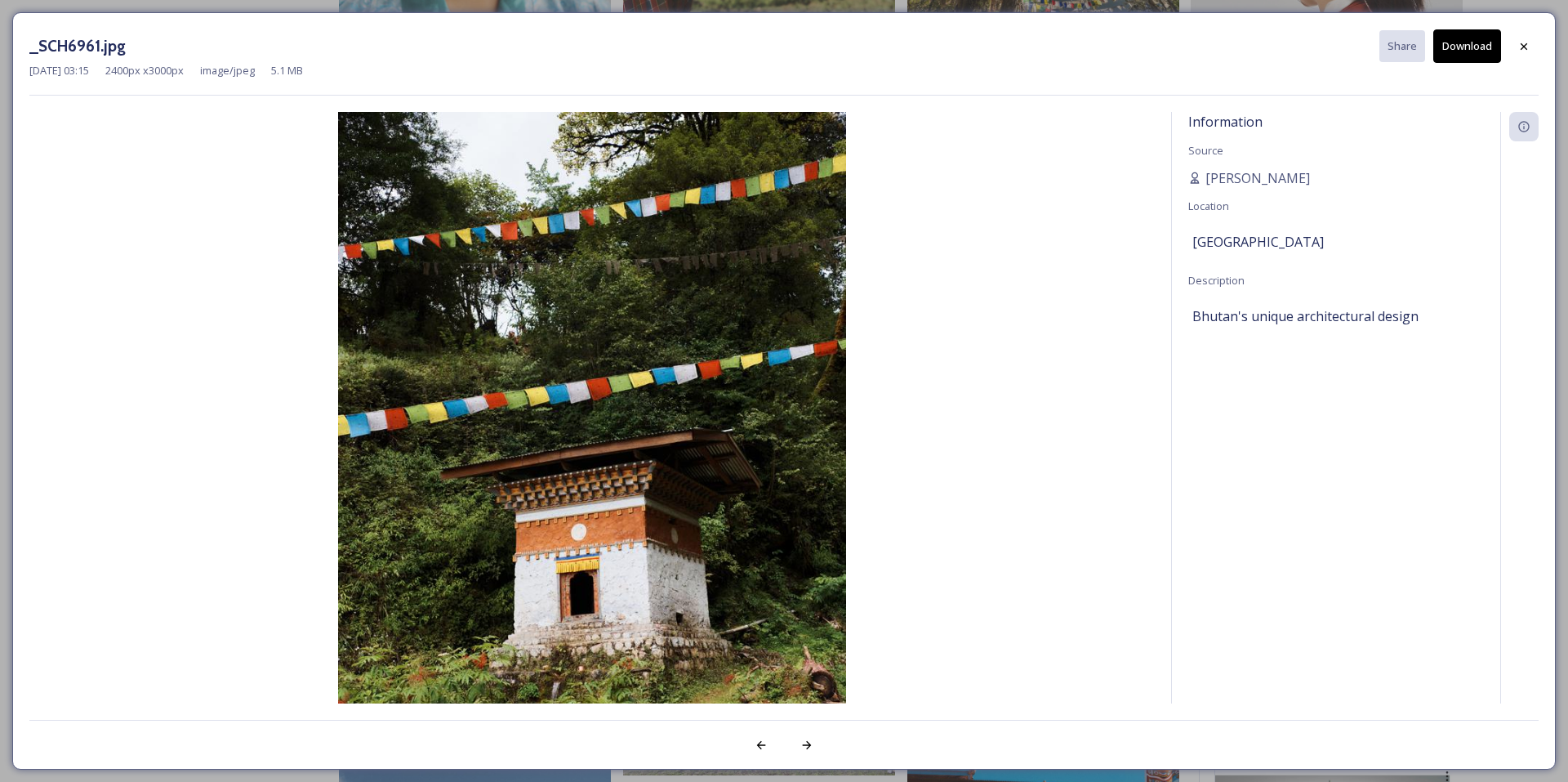
click at [1465, 34] on button "Download" at bounding box center [1467, 46] width 68 height 34
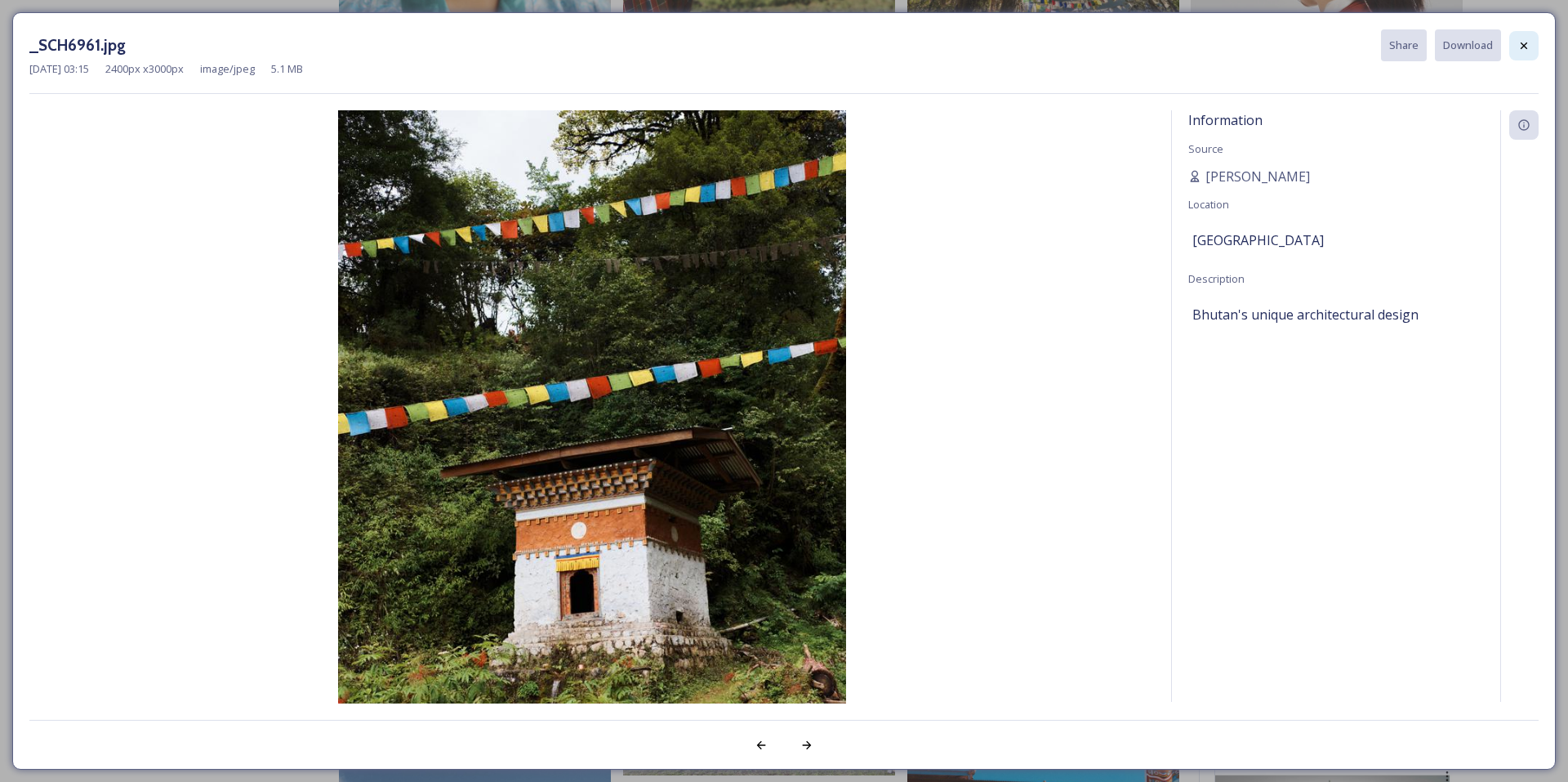
click at [1513, 51] on div at bounding box center [1524, 45] width 30 height 30
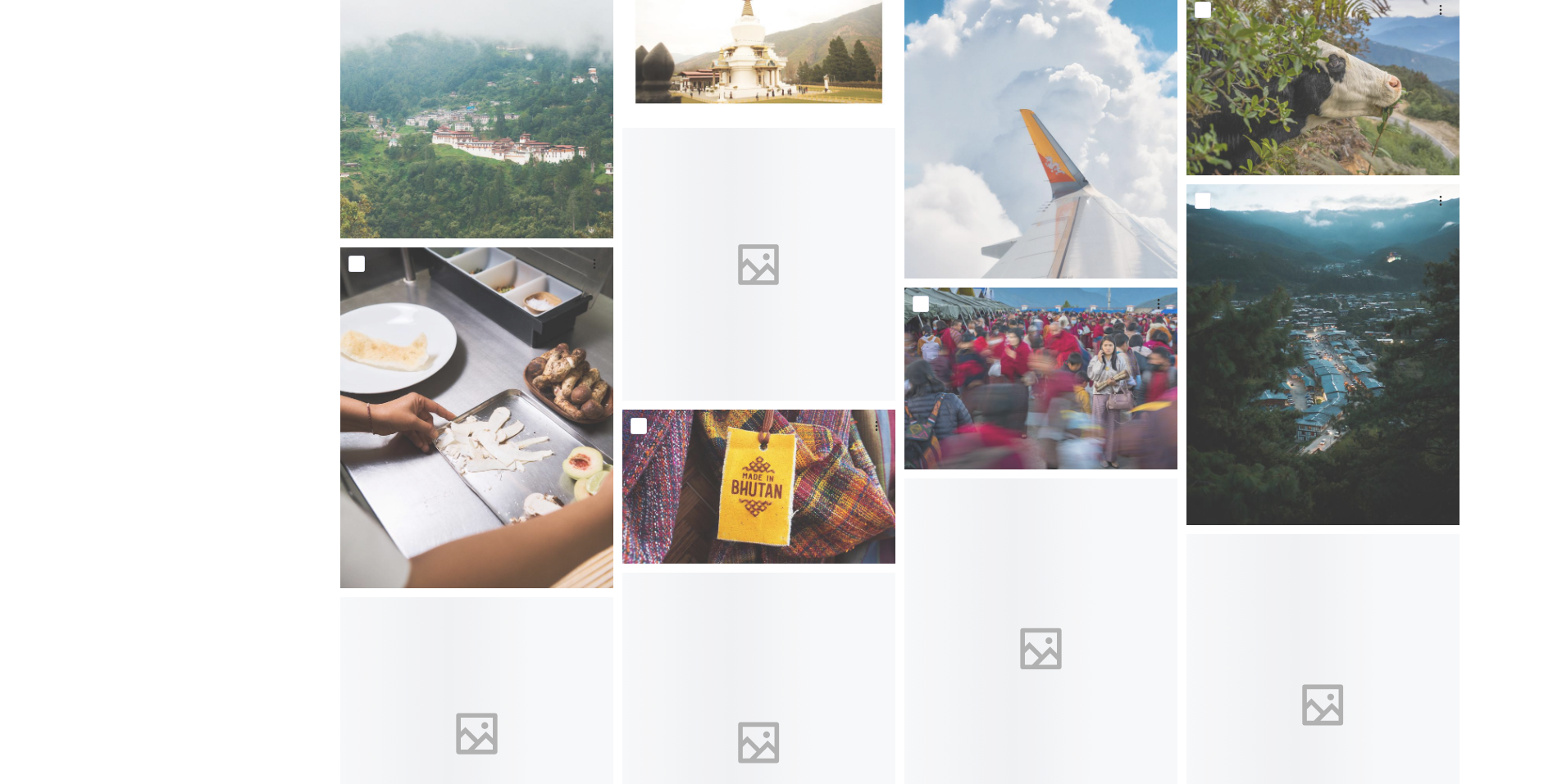
scroll to position [10795, 0]
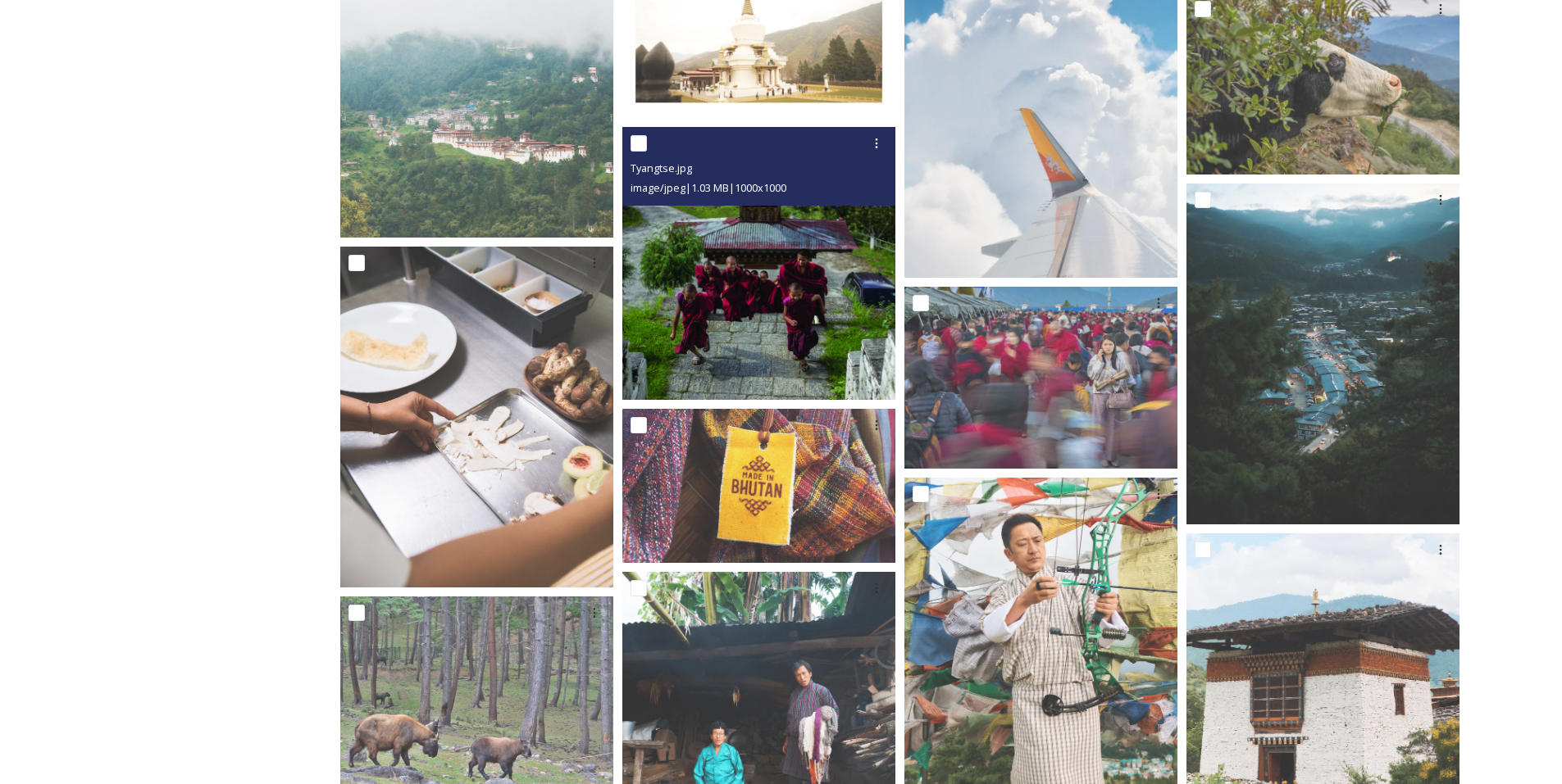
click at [780, 316] on img at bounding box center [758, 263] width 273 height 273
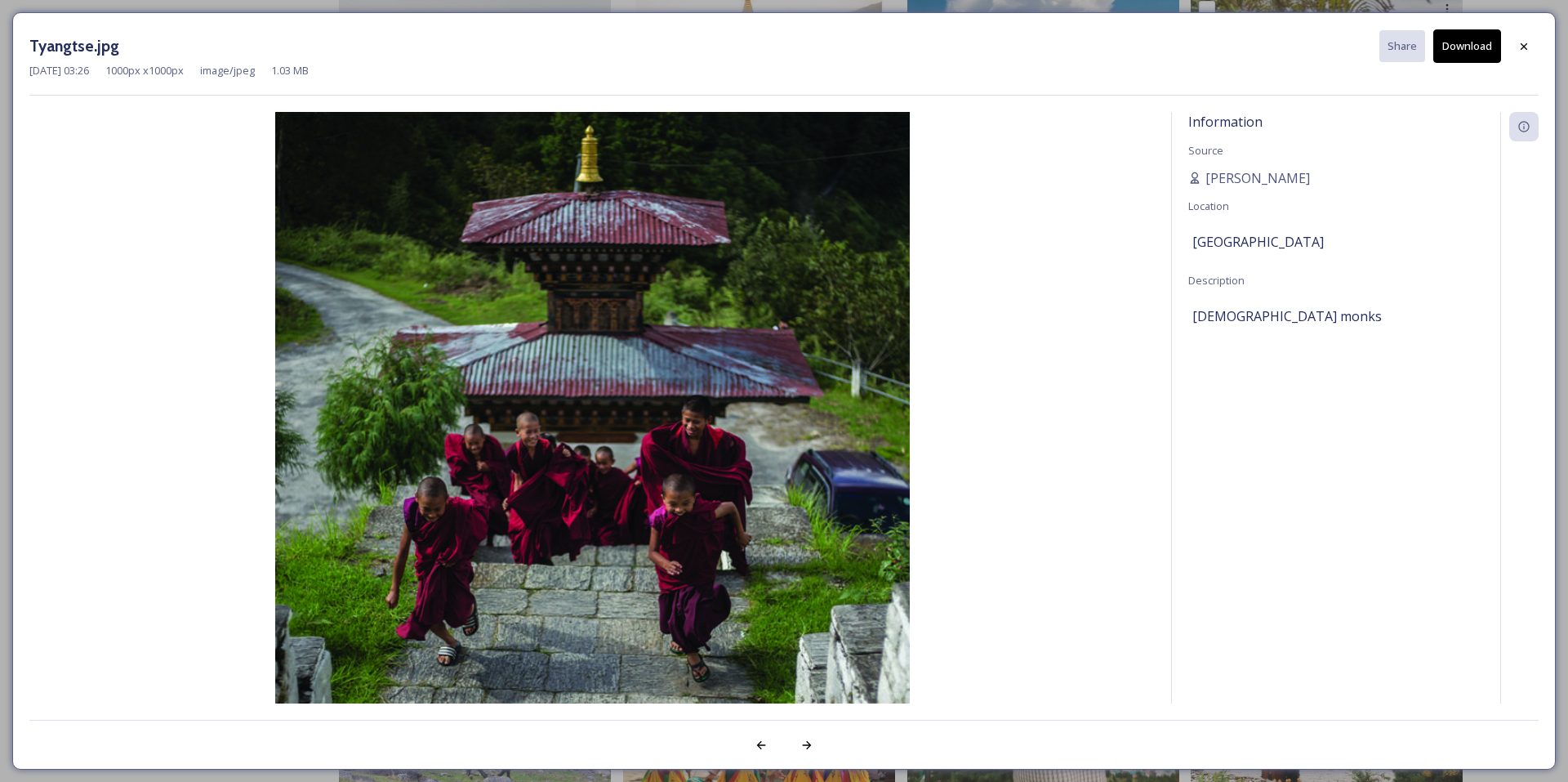
click at [1476, 40] on button "Download" at bounding box center [1467, 46] width 68 height 34
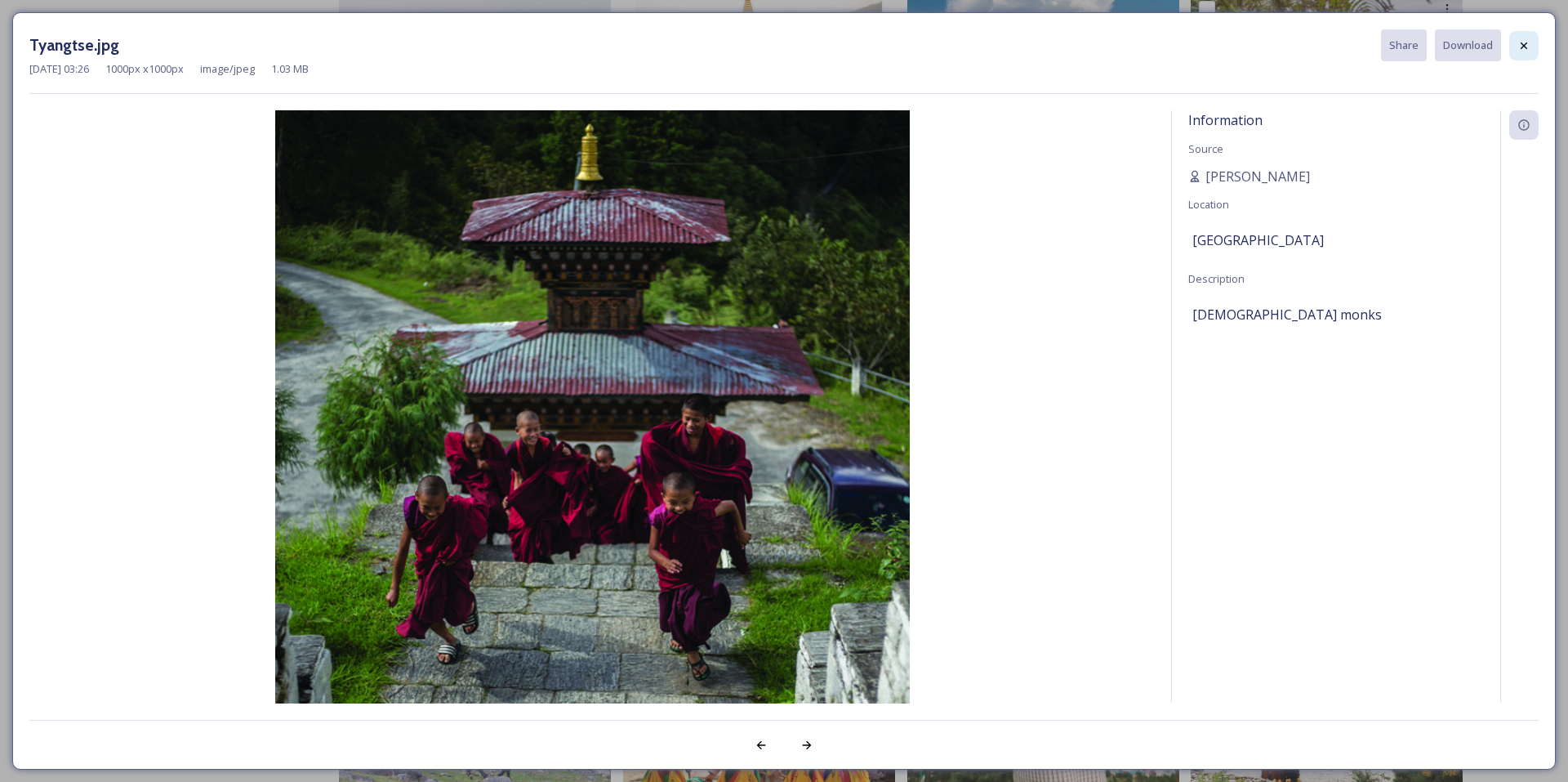
click at [1519, 46] on icon at bounding box center [1525, 46] width 13 height 13
